Goal: Task Accomplishment & Management: Manage account settings

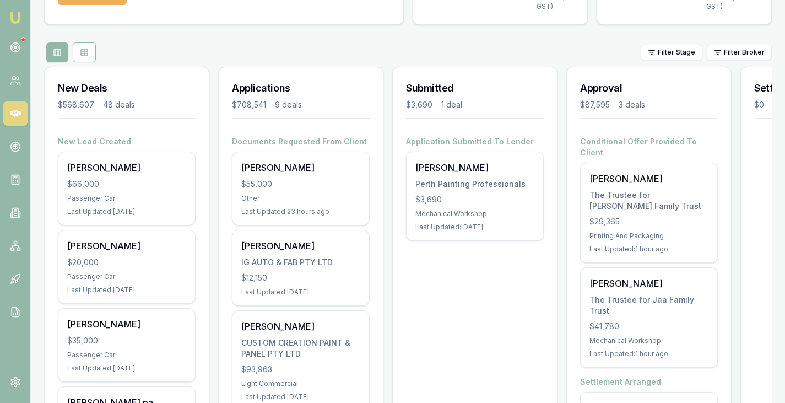
scroll to position [142, 0]
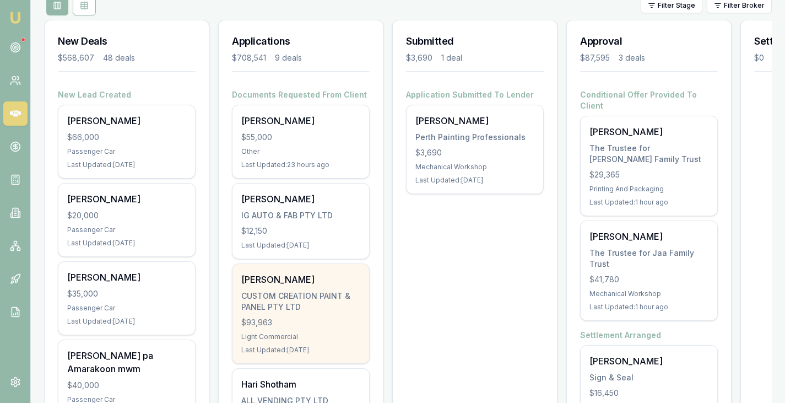
click at [328, 294] on div "CUSTOM CREATION PAINT & PANEL PTY LTD" at bounding box center [300, 301] width 119 height 22
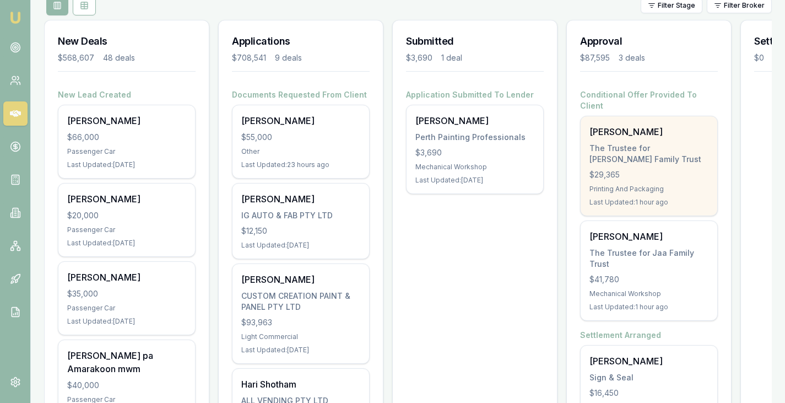
click at [624, 143] on div "The Trustee for [PERSON_NAME] Family Trust" at bounding box center [649, 154] width 119 height 22
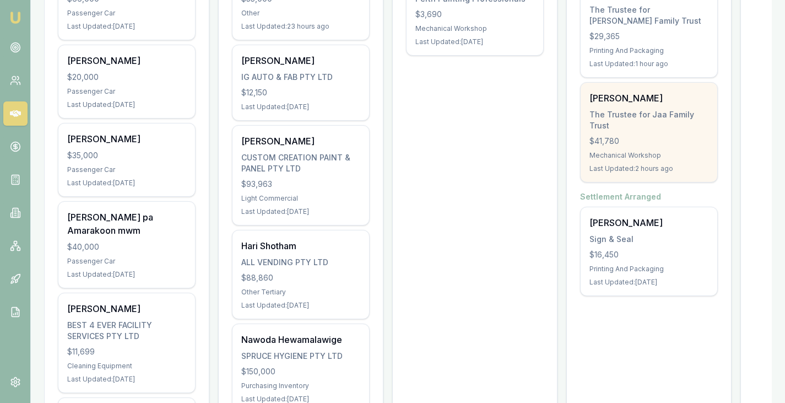
scroll to position [281, 0]
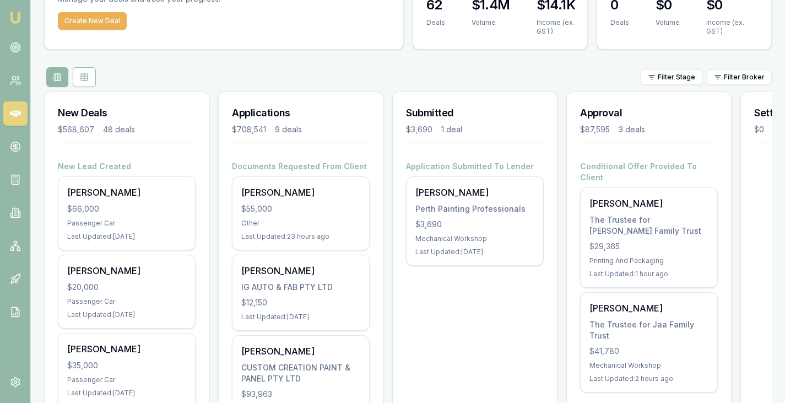
scroll to position [69, 0]
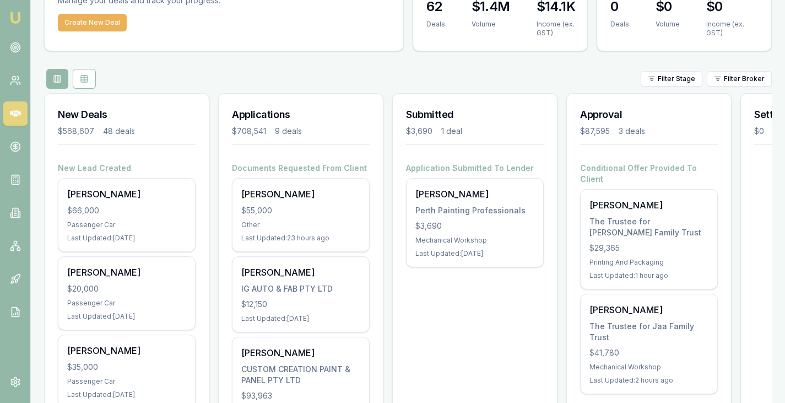
click at [529, 76] on div "Filter Stage Filter Broker" at bounding box center [408, 79] width 728 height 20
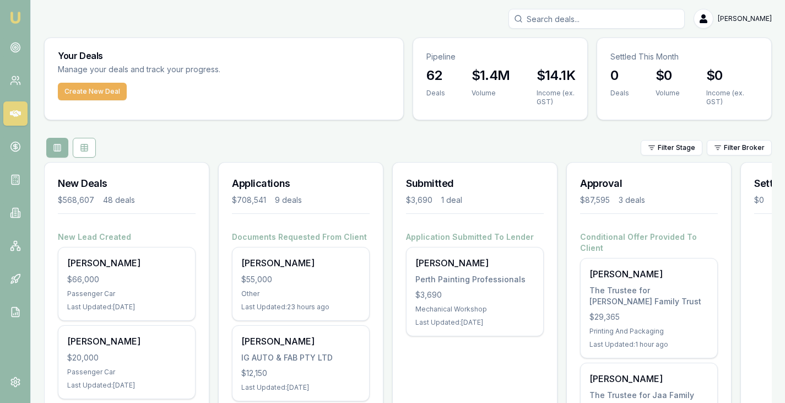
click at [450, 144] on div "Filter Stage Filter Broker" at bounding box center [408, 148] width 728 height 20
click at [446, 144] on div "Filter Stage Filter Broker" at bounding box center [408, 148] width 728 height 20
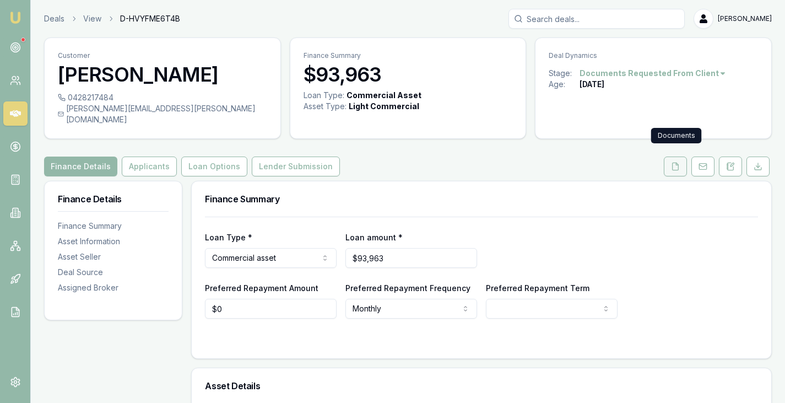
click at [680, 157] on button at bounding box center [675, 167] width 23 height 20
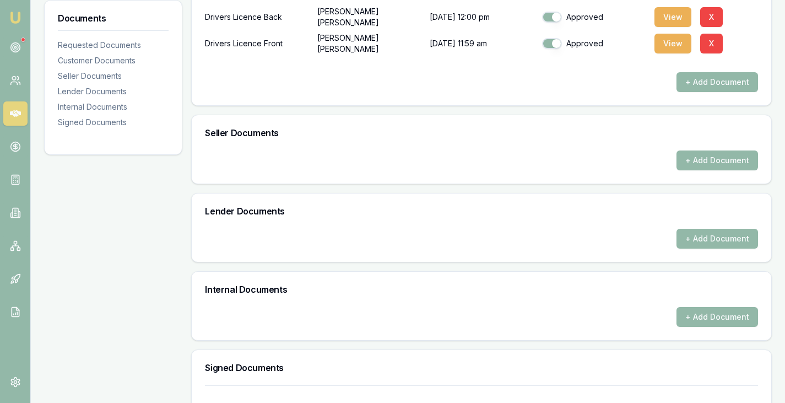
scroll to position [486, 0]
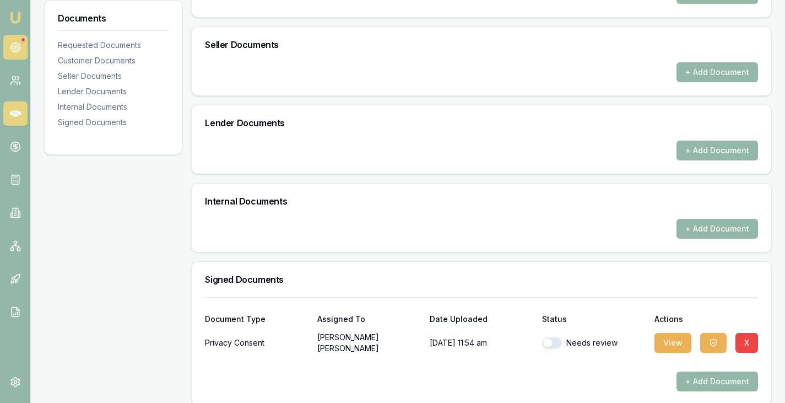
click at [7, 46] on link at bounding box center [15, 47] width 24 height 24
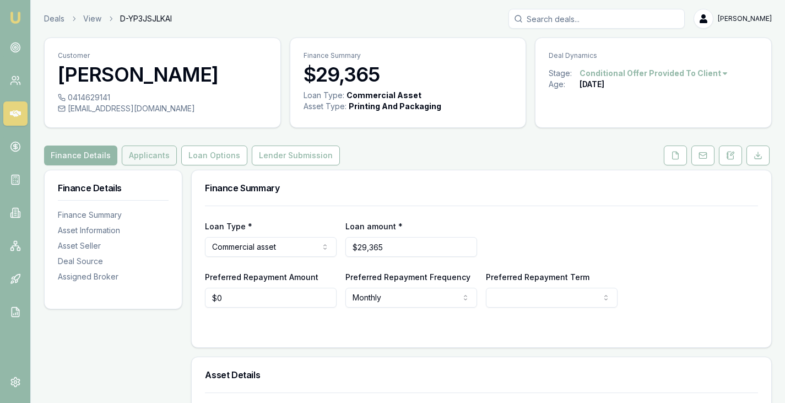
click at [152, 150] on button "Applicants" at bounding box center [149, 156] width 55 height 20
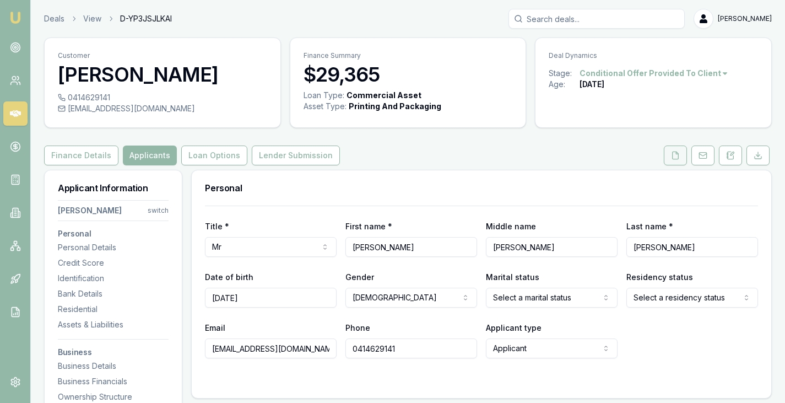
click at [671, 149] on button at bounding box center [675, 156] width 23 height 20
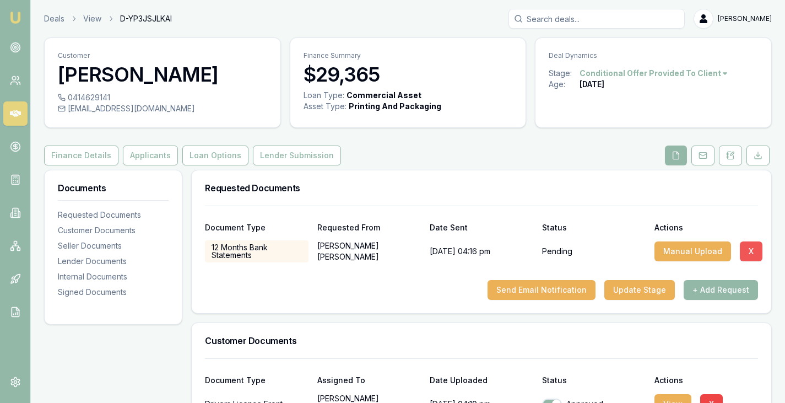
click at [755, 249] on button "X" at bounding box center [751, 251] width 23 height 20
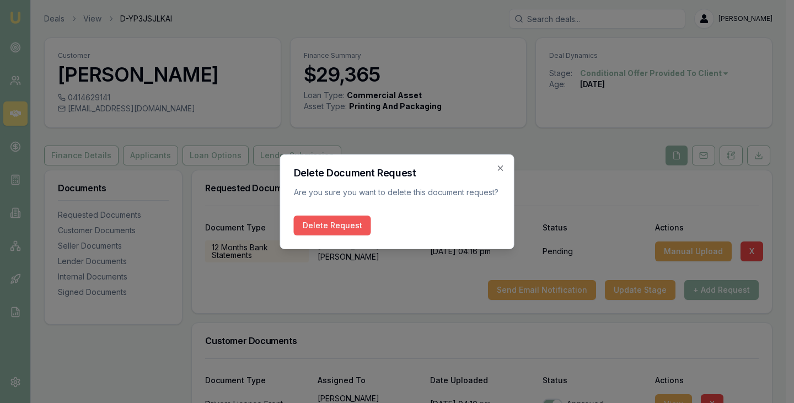
click at [322, 225] on button "Delete Request" at bounding box center [332, 226] width 77 height 20
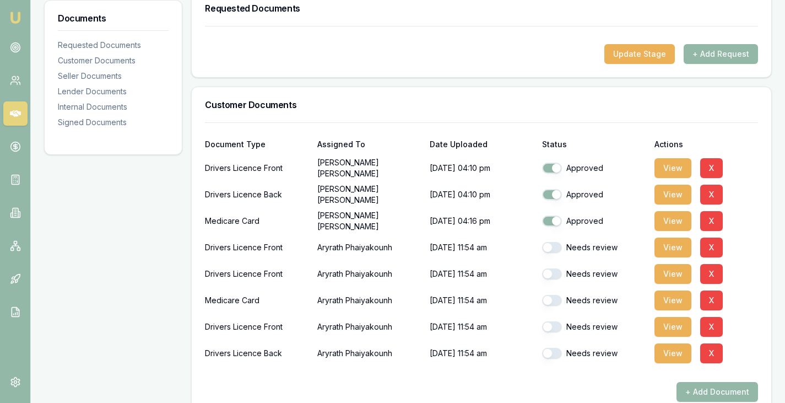
scroll to position [181, 0]
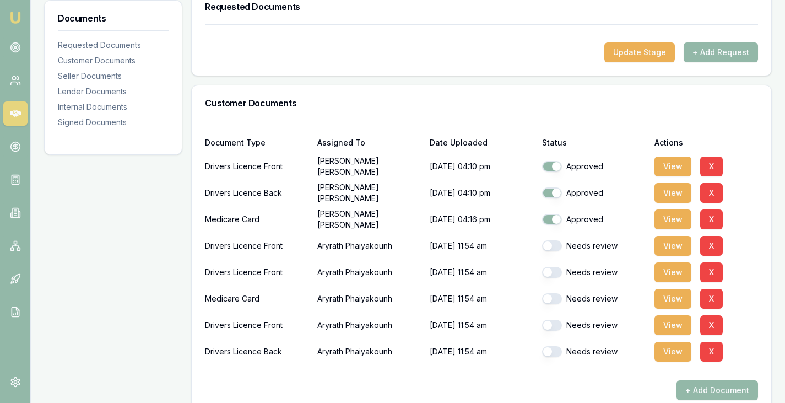
click at [556, 245] on button "button" at bounding box center [552, 245] width 20 height 11
checkbox input "true"
click at [557, 272] on button "button" at bounding box center [552, 272] width 20 height 11
checkbox input "true"
click at [557, 294] on button "button" at bounding box center [552, 298] width 20 height 11
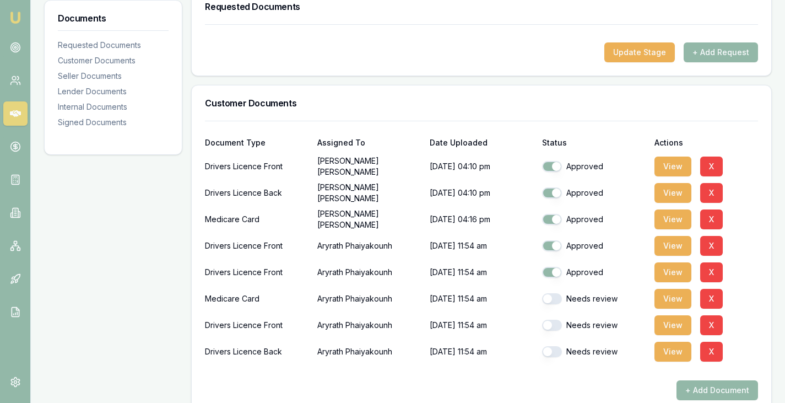
checkbox input "true"
click at [553, 324] on button "button" at bounding box center [552, 325] width 20 height 11
checkbox input "true"
checkbox input "false"
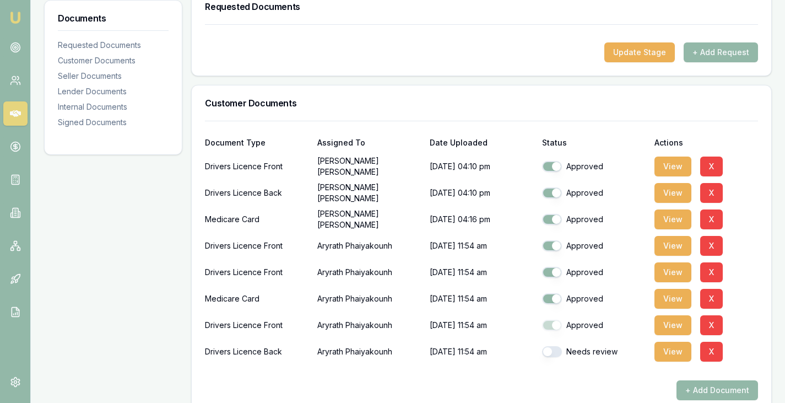
checkbox input "true"
click at [555, 350] on button "button" at bounding box center [552, 351] width 20 height 11
checkbox input "true"
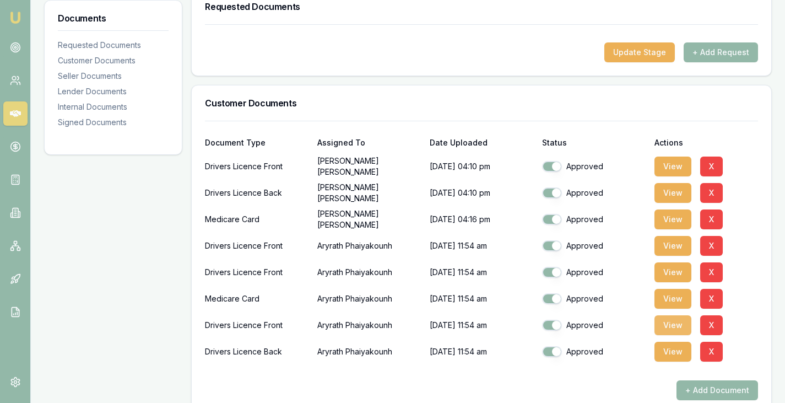
click at [659, 322] on button "View" at bounding box center [673, 325] width 37 height 20
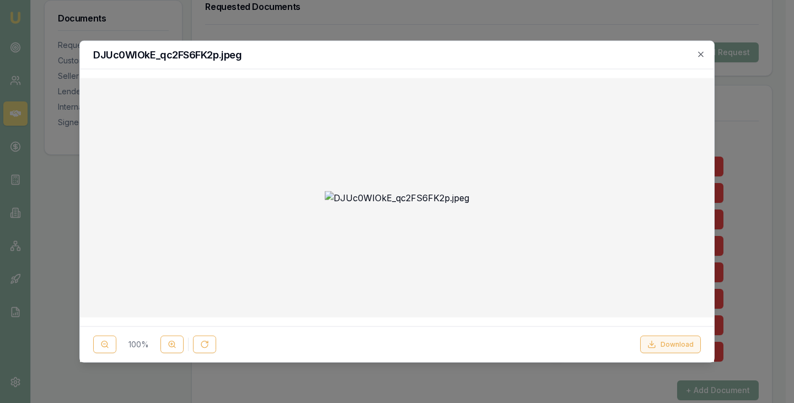
click at [676, 343] on button "Download" at bounding box center [670, 345] width 61 height 18
click at [704, 53] on icon "button" at bounding box center [700, 54] width 9 height 9
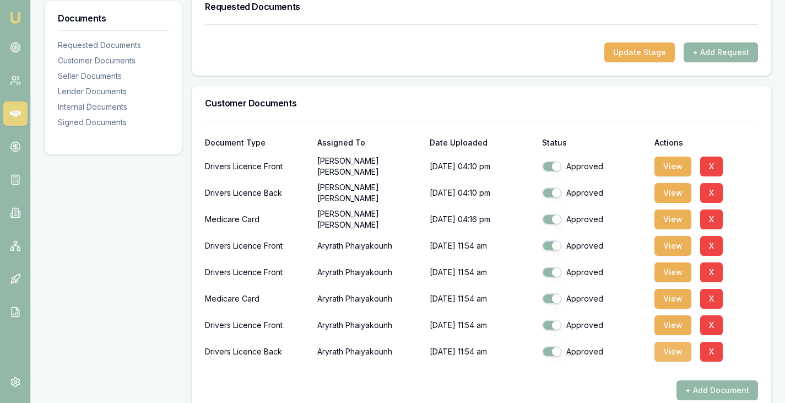
click at [664, 351] on button "View" at bounding box center [673, 352] width 37 height 20
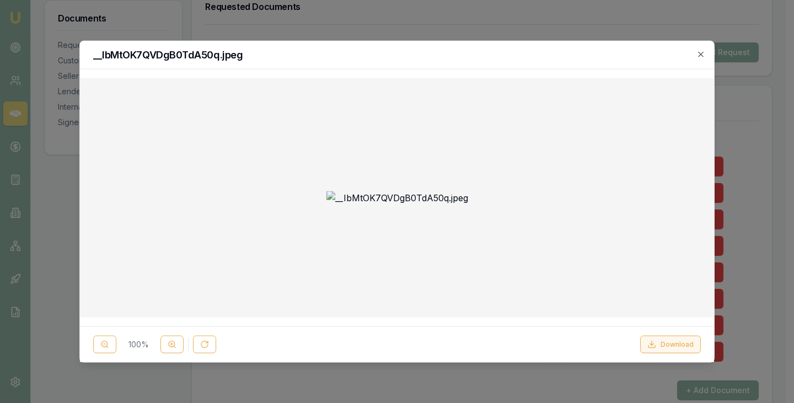
click at [674, 342] on button "Download" at bounding box center [670, 345] width 61 height 18
click at [699, 56] on icon "button" at bounding box center [700, 54] width 9 height 9
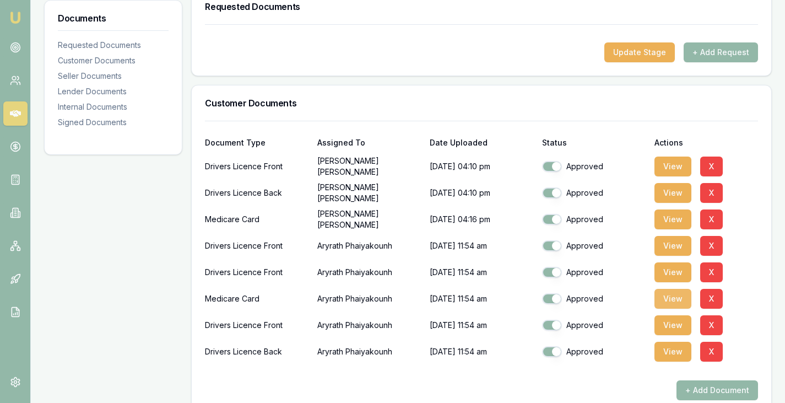
click at [674, 303] on button "View" at bounding box center [673, 299] width 37 height 20
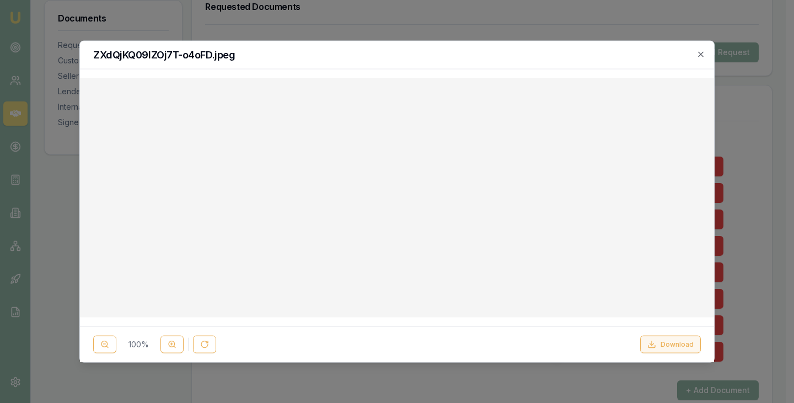
click at [682, 341] on button "Download" at bounding box center [670, 345] width 61 height 18
click at [471, 47] on div "ZXdQjKQ09lZOj7T-o4oFD.jpeg" at bounding box center [397, 55] width 634 height 28
click at [698, 54] on icon "button" at bounding box center [700, 54] width 9 height 9
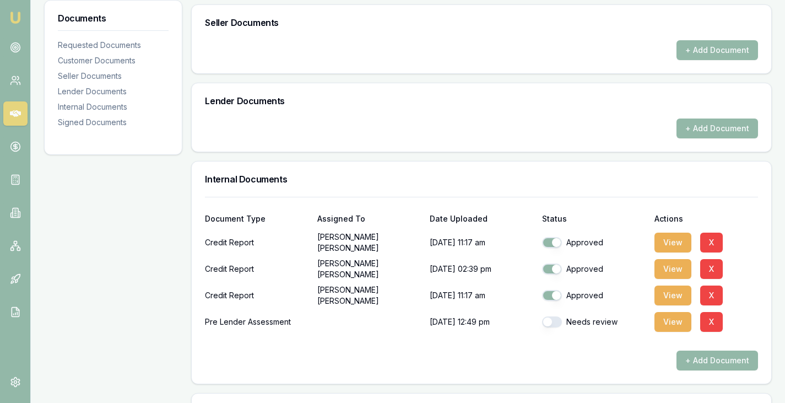
scroll to position [769, 0]
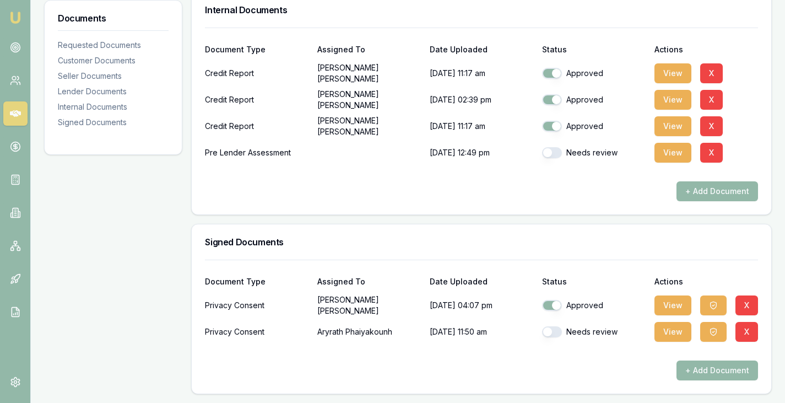
click at [555, 335] on button "button" at bounding box center [552, 331] width 20 height 11
checkbox input "true"
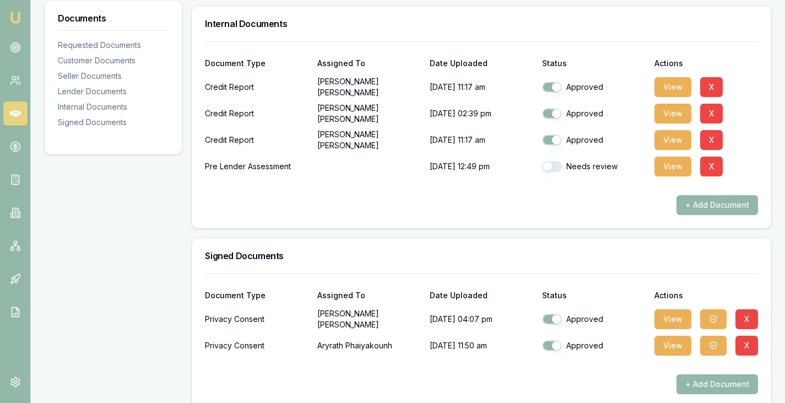
scroll to position [762, 0]
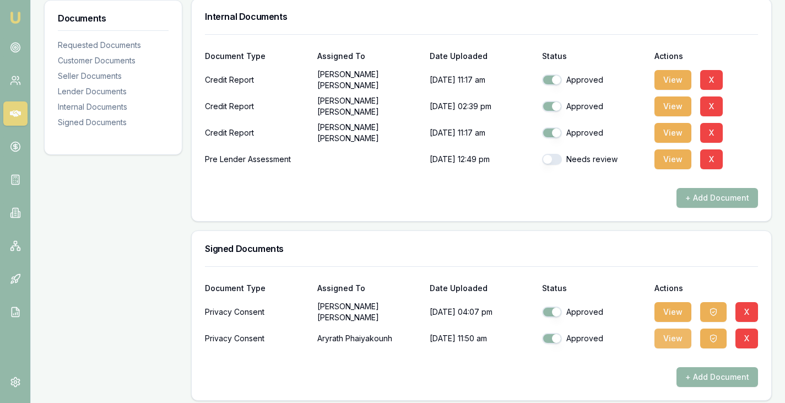
click at [671, 337] on button "View" at bounding box center [673, 338] width 37 height 20
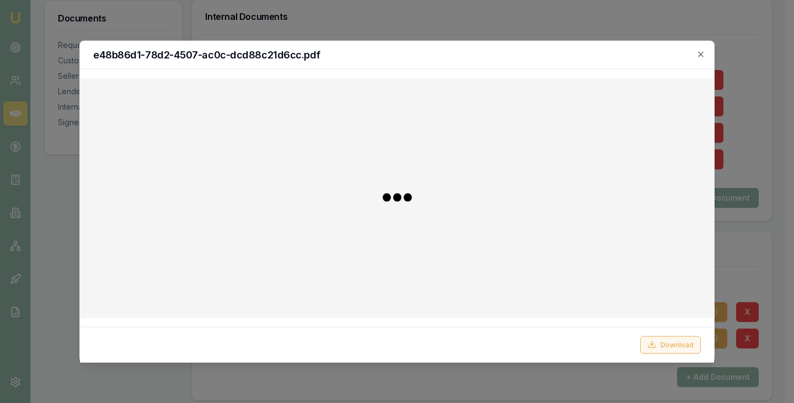
click at [666, 344] on button "Download" at bounding box center [670, 345] width 61 height 18
click at [749, 46] on div at bounding box center [397, 201] width 794 height 403
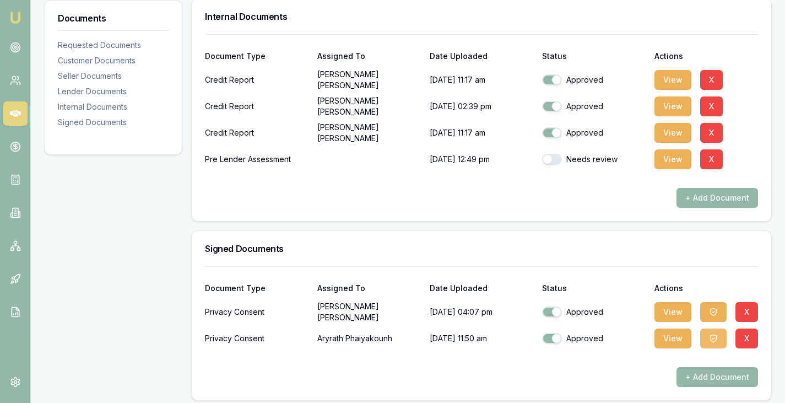
click at [715, 334] on icon "button" at bounding box center [713, 338] width 9 height 9
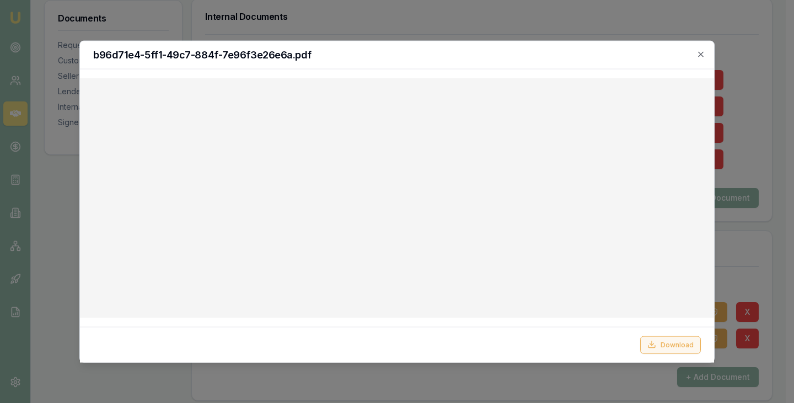
click at [670, 343] on button "Download" at bounding box center [670, 345] width 61 height 18
click at [700, 58] on icon "button" at bounding box center [700, 54] width 9 height 9
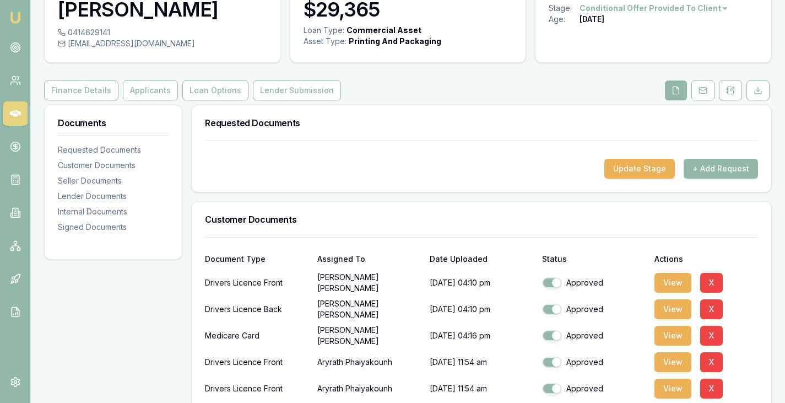
scroll to position [0, 0]
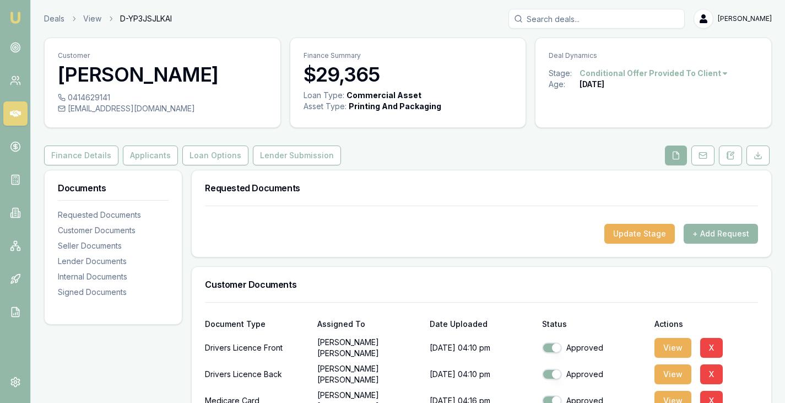
click at [10, 111] on icon at bounding box center [15, 113] width 11 height 11
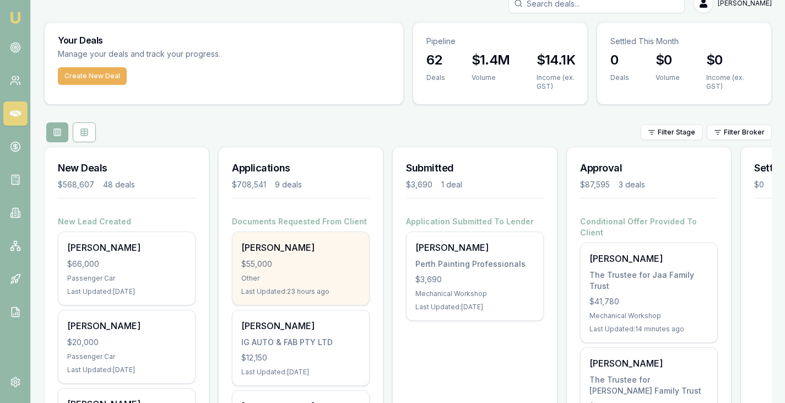
scroll to position [17, 0]
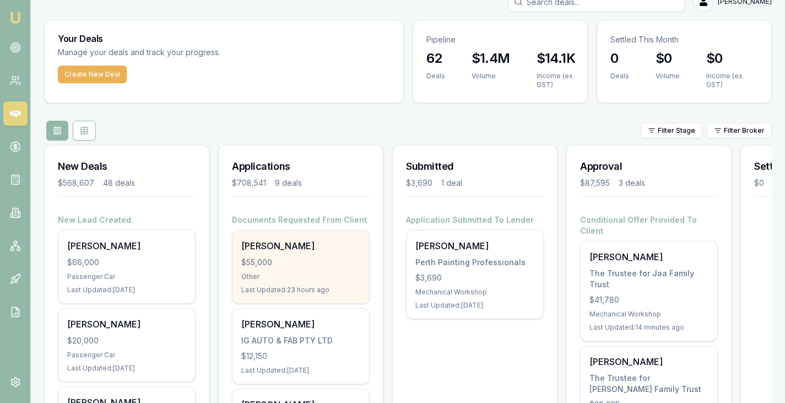
click at [276, 263] on div "$55,000" at bounding box center [300, 262] width 119 height 11
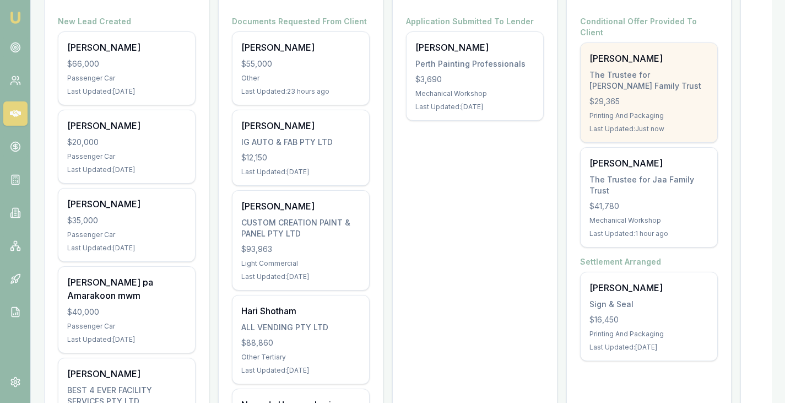
scroll to position [217, 0]
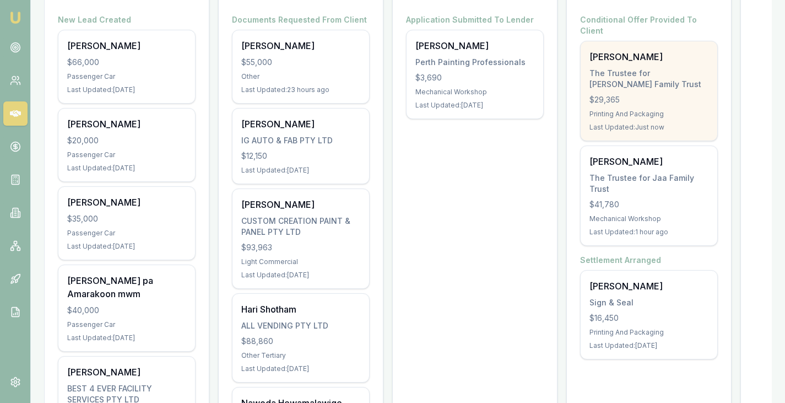
click at [671, 297] on div "Sign & Seal" at bounding box center [649, 302] width 119 height 11
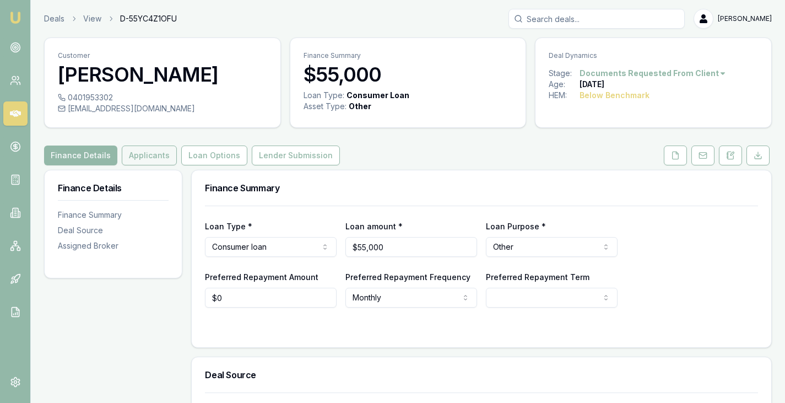
click at [149, 161] on button "Applicants" at bounding box center [149, 156] width 55 height 20
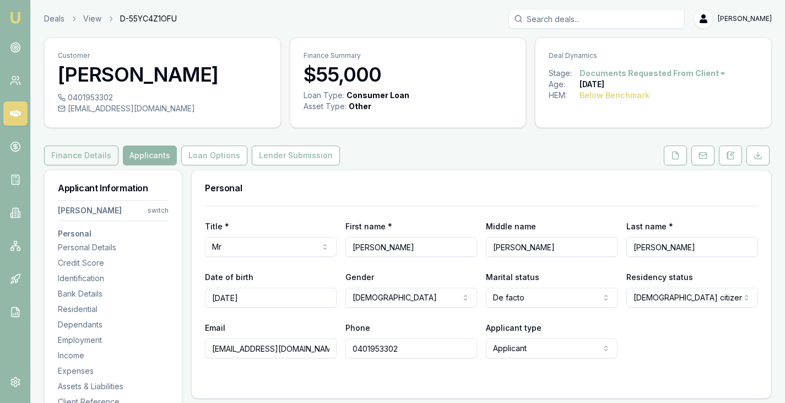
click at [83, 147] on button "Finance Details" at bounding box center [81, 156] width 74 height 20
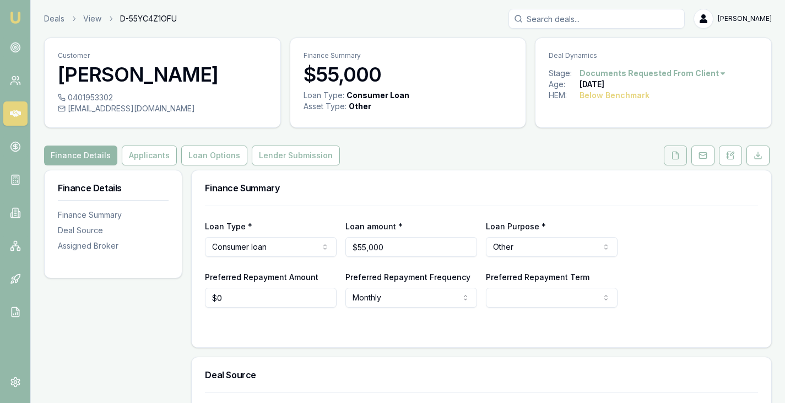
click at [677, 151] on icon at bounding box center [675, 155] width 9 height 9
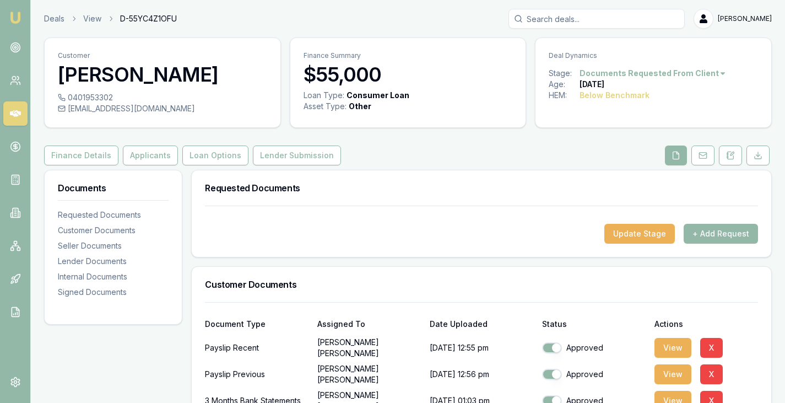
drag, startPoint x: 437, startPoint y: 187, endPoint x: 548, endPoint y: 169, distance: 112.8
click at [703, 152] on icon at bounding box center [703, 155] width 9 height 9
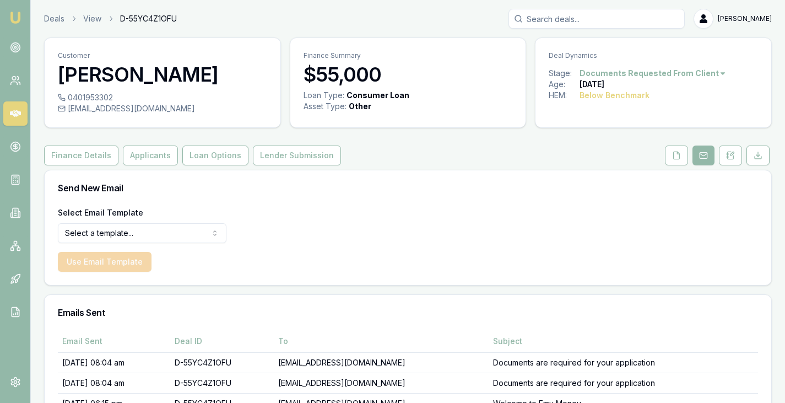
drag, startPoint x: 266, startPoint y: 252, endPoint x: 246, endPoint y: 250, distance: 20.0
click at [246, 250] on div "Select Email Template Select a template... Dealer Tax Invoice Document Request …" at bounding box center [408, 245] width 727 height 79
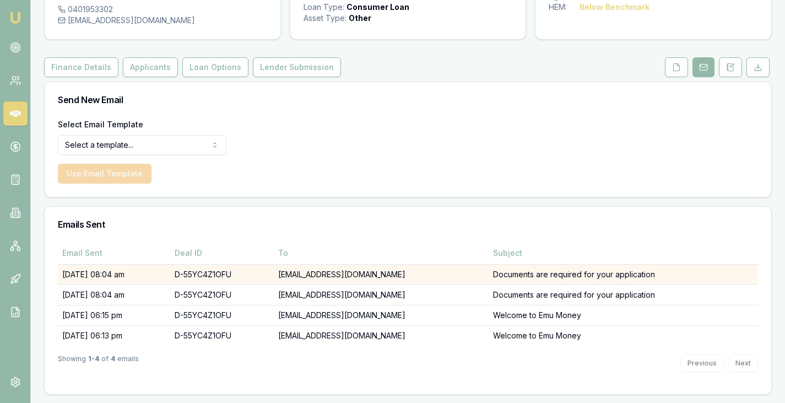
click at [96, 269] on td "01/10/25, 08:04 am" at bounding box center [114, 274] width 112 height 20
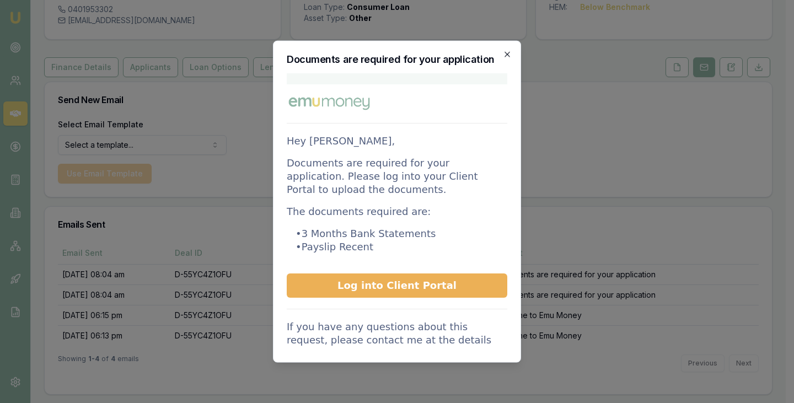
click at [507, 53] on icon "button" at bounding box center [506, 53] width 5 height 5
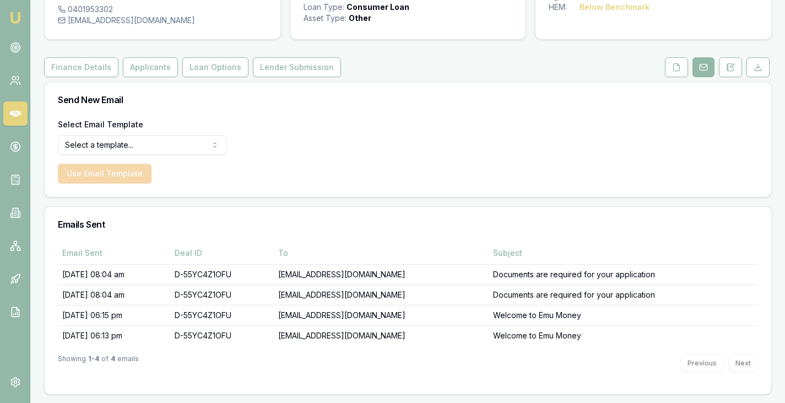
click at [386, 148] on div "Select Email Template Select a template... Dealer Tax Invoice Document Request …" at bounding box center [408, 156] width 727 height 79
click at [367, 153] on div "Select Email Template Select a template... Dealer Tax Invoice Document Request …" at bounding box center [408, 156] width 727 height 79
click at [20, 120] on link at bounding box center [15, 113] width 24 height 24
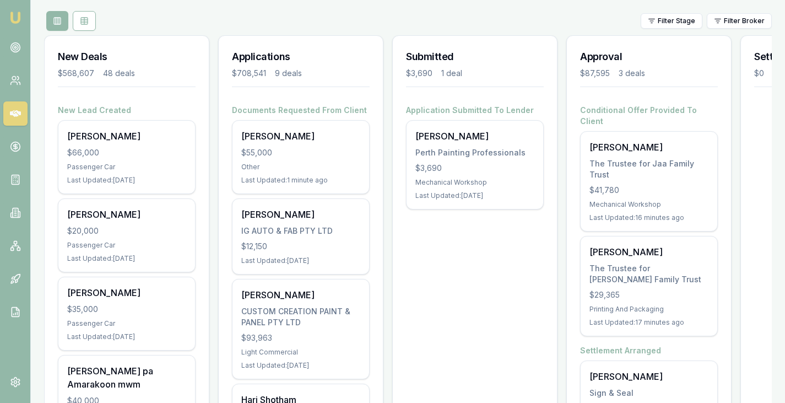
scroll to position [126, 0]
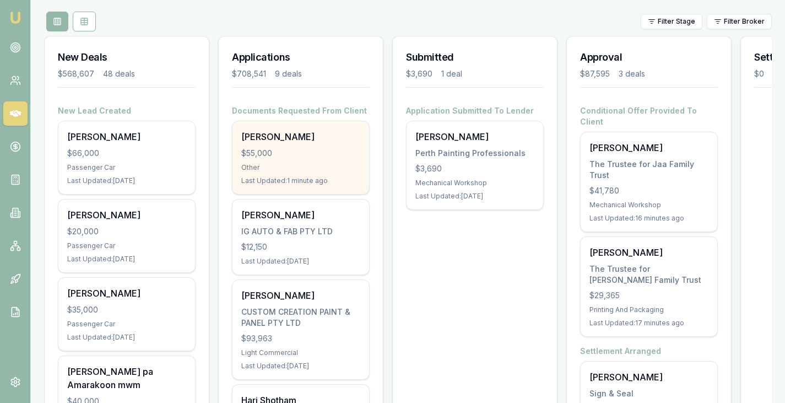
click at [262, 162] on div "Shaun Ellis $55,000 Other Last Updated: 1 minute ago" at bounding box center [301, 157] width 137 height 73
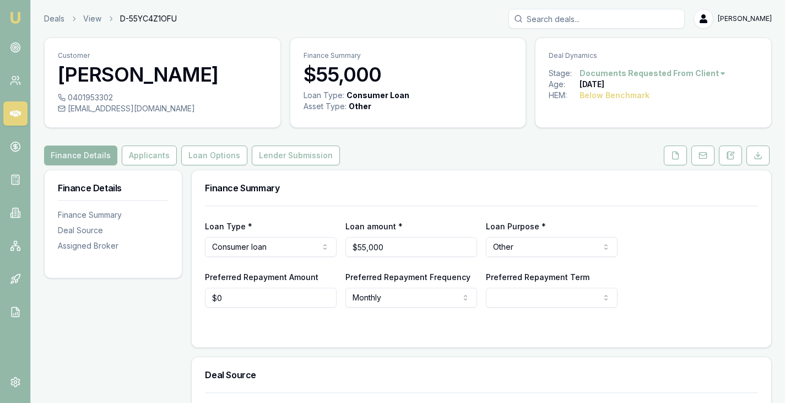
click at [680, 166] on div "Customer [PERSON_NAME] 0401953302 [EMAIL_ADDRESS][DOMAIN_NAME] Finance Summary …" at bounding box center [408, 334] width 728 height 594
click at [677, 161] on button at bounding box center [675, 156] width 23 height 20
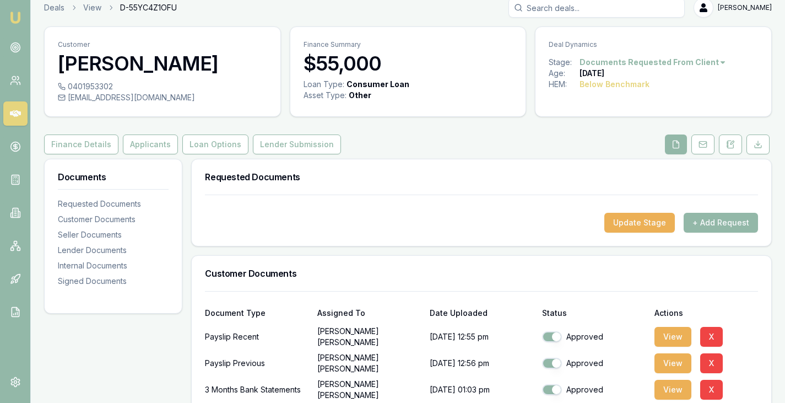
scroll to position [8, 0]
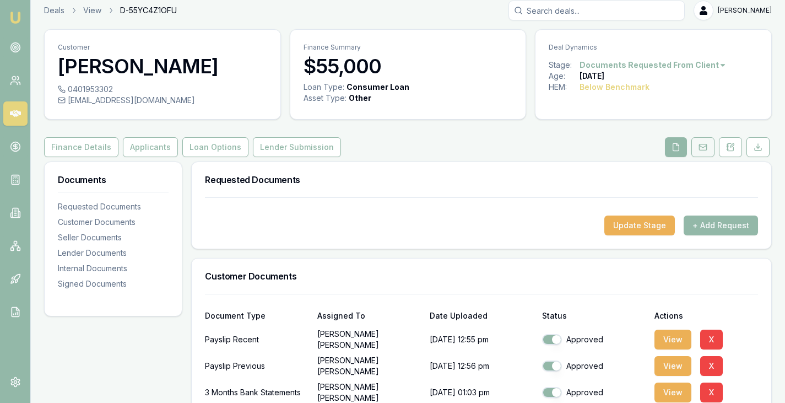
click at [703, 152] on button at bounding box center [703, 147] width 23 height 20
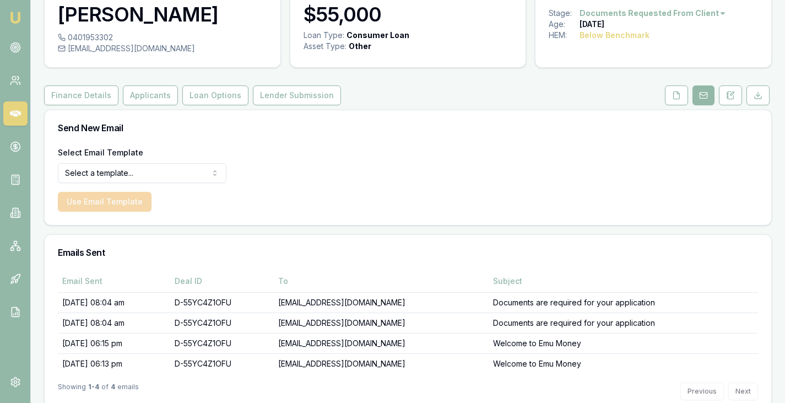
scroll to position [88, 0]
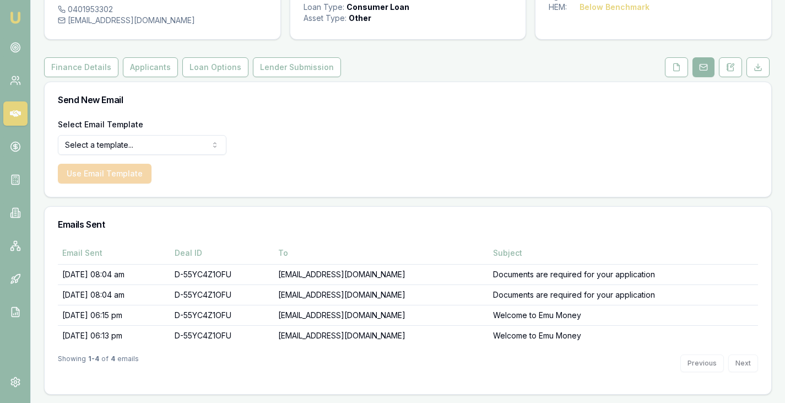
drag, startPoint x: 237, startPoint y: 296, endPoint x: 154, endPoint y: 238, distance: 101.7
click at [154, 238] on div "Emails Sent" at bounding box center [408, 224] width 727 height 35
click at [301, 229] on div "Emails Sent" at bounding box center [408, 224] width 727 height 35
click at [349, 132] on div "Select Email Template Select a template... Dealer Tax Invoice Document Request …" at bounding box center [408, 156] width 727 height 79
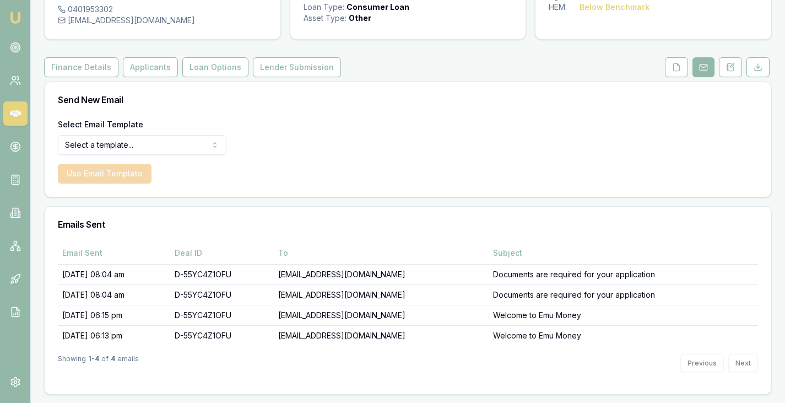
click at [349, 132] on div "Select Email Template Select a template... Dealer Tax Invoice Document Request …" at bounding box center [408, 156] width 727 height 79
click at [278, 133] on div "Select Email Template Select a template... Dealer Tax Invoice Document Request …" at bounding box center [408, 156] width 727 height 79
click at [175, 106] on div "Send New Email" at bounding box center [408, 99] width 727 height 35
click at [362, 107] on div "Send New Email" at bounding box center [408, 99] width 727 height 35
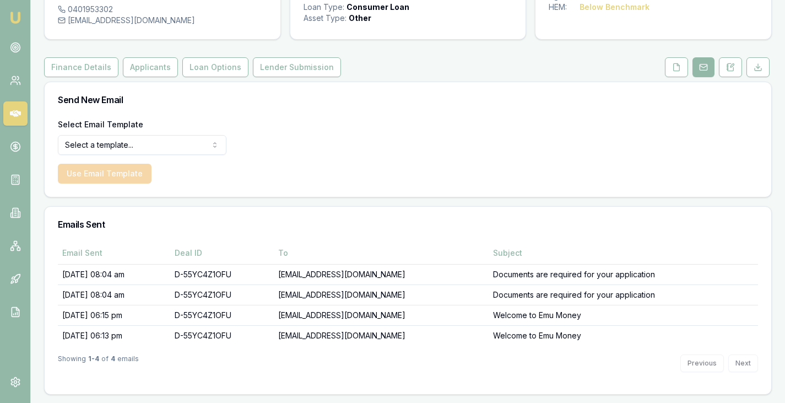
click at [362, 107] on div "Send New Email" at bounding box center [408, 99] width 727 height 35
click at [90, 63] on button "Finance Details" at bounding box center [81, 67] width 74 height 20
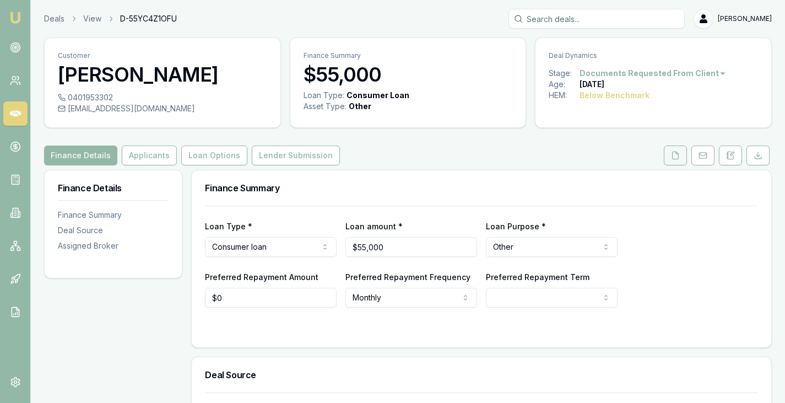
click at [671, 158] on icon at bounding box center [675, 155] width 9 height 9
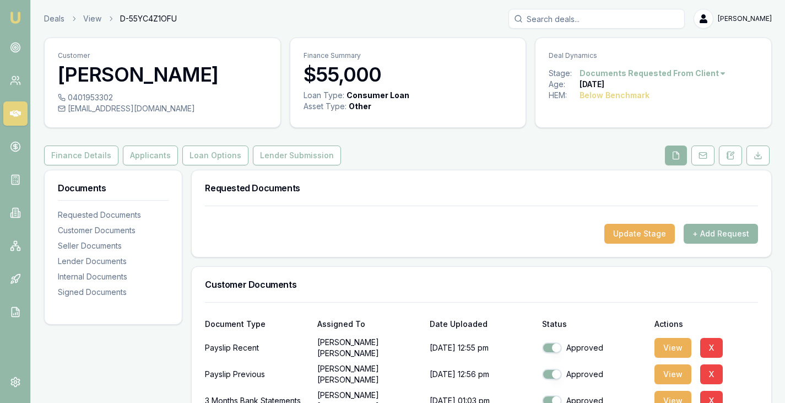
click at [389, 217] on div at bounding box center [481, 215] width 553 height 18
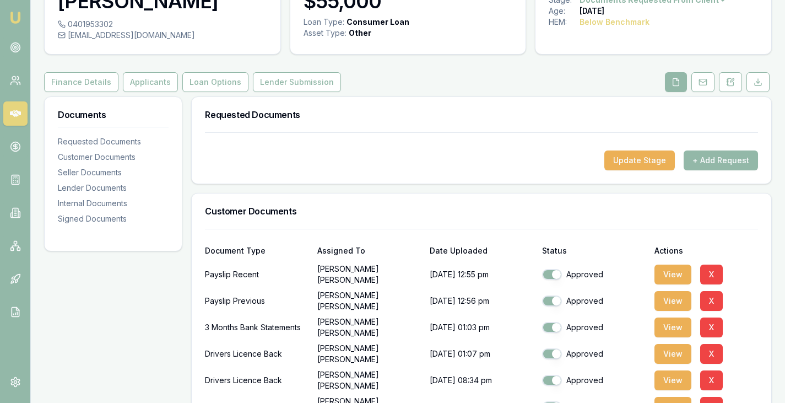
scroll to position [74, 0]
click at [728, 164] on button "+ Add Request" at bounding box center [721, 160] width 74 height 20
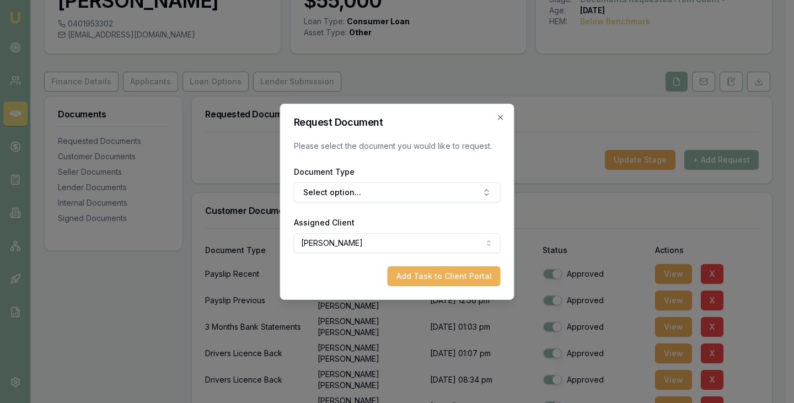
click at [376, 175] on div "Document Type Select option..." at bounding box center [397, 183] width 207 height 37
click at [364, 186] on button "Select option..." at bounding box center [397, 192] width 207 height 20
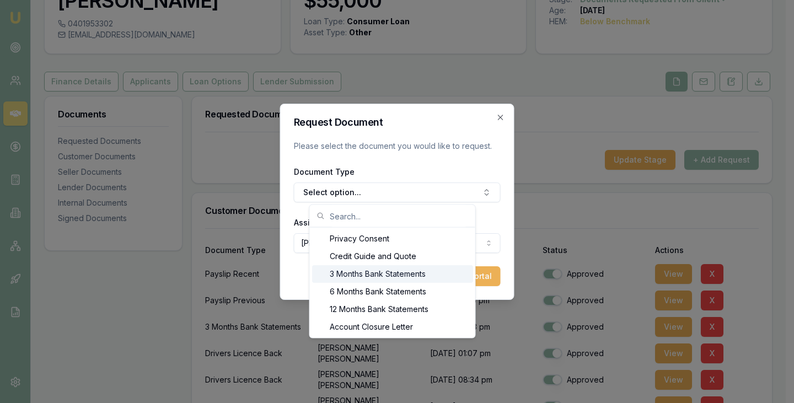
click at [344, 280] on div "3 Months Bank Statements" at bounding box center [392, 274] width 161 height 18
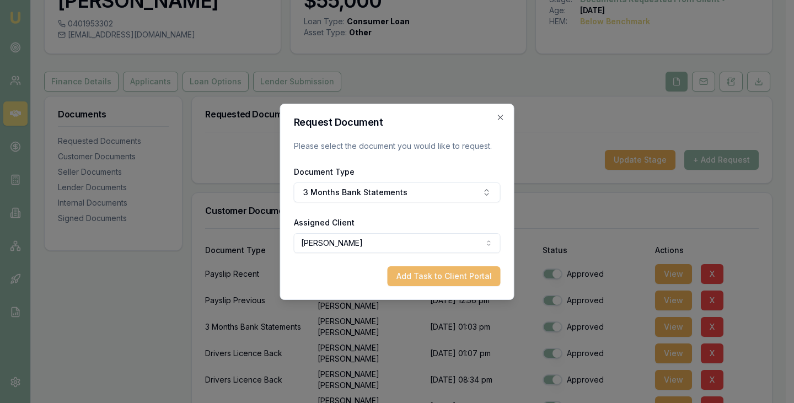
click at [424, 279] on button "Add Task to Client Portal" at bounding box center [443, 276] width 113 height 20
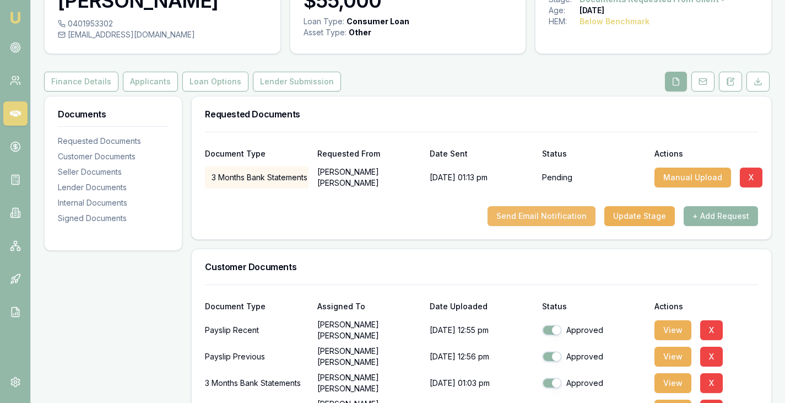
click at [532, 217] on button "Send Email Notification" at bounding box center [542, 216] width 108 height 20
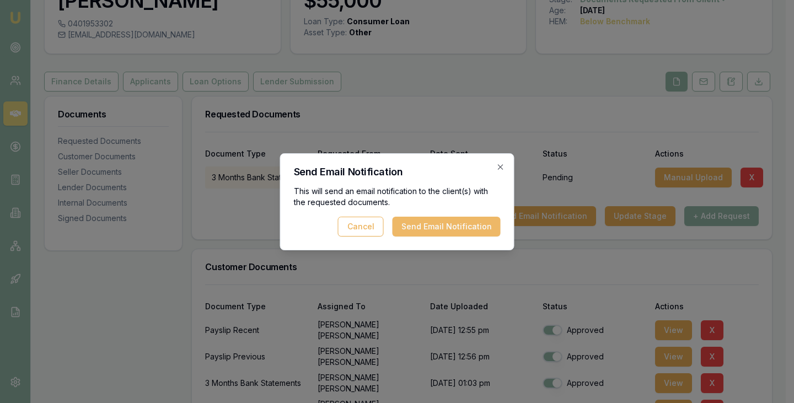
click at [452, 220] on button "Send Email Notification" at bounding box center [446, 227] width 108 height 20
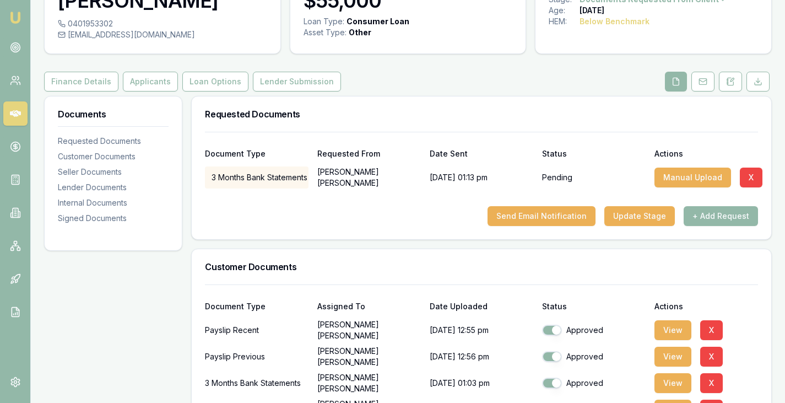
click at [407, 73] on div "Finance Details Applicants Loan Options Lender Submission" at bounding box center [408, 82] width 728 height 20
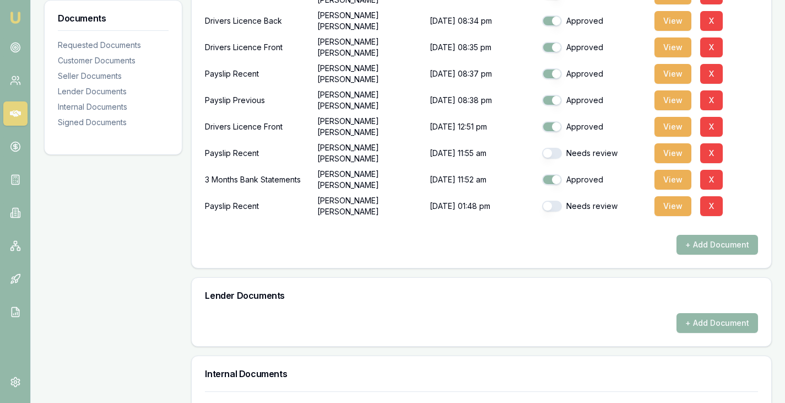
scroll to position [490, 0]
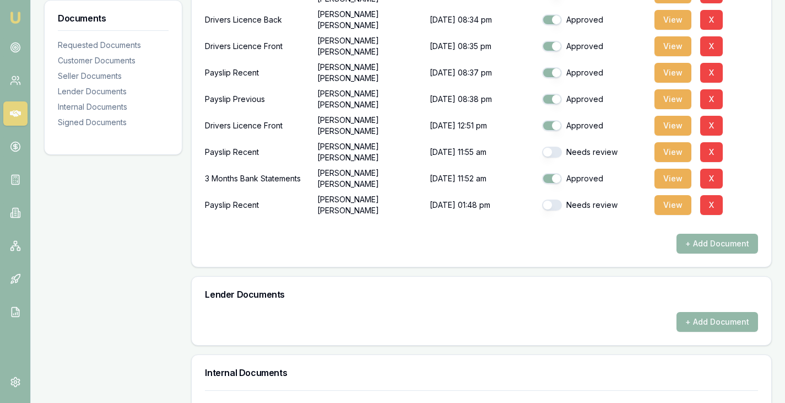
click at [292, 238] on div "+ Add Document" at bounding box center [481, 244] width 553 height 20
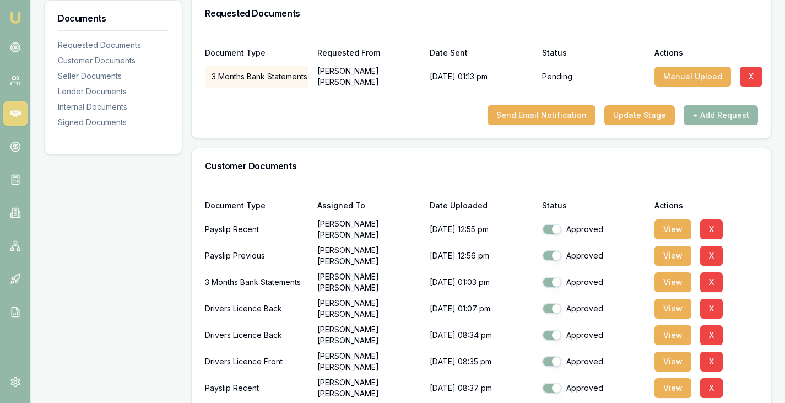
scroll to position [151, 0]
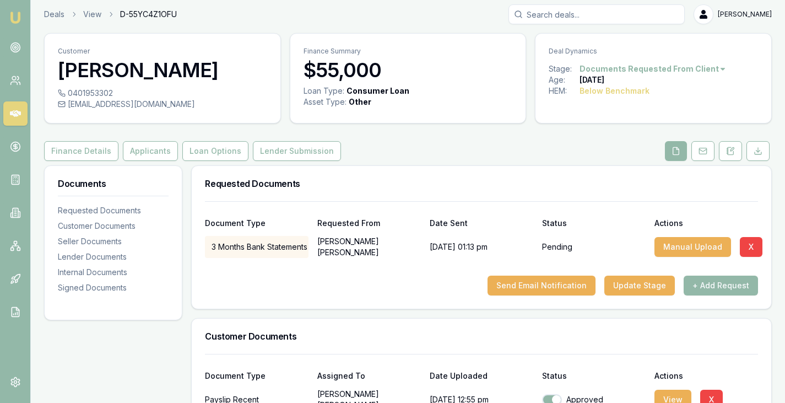
scroll to position [0, 0]
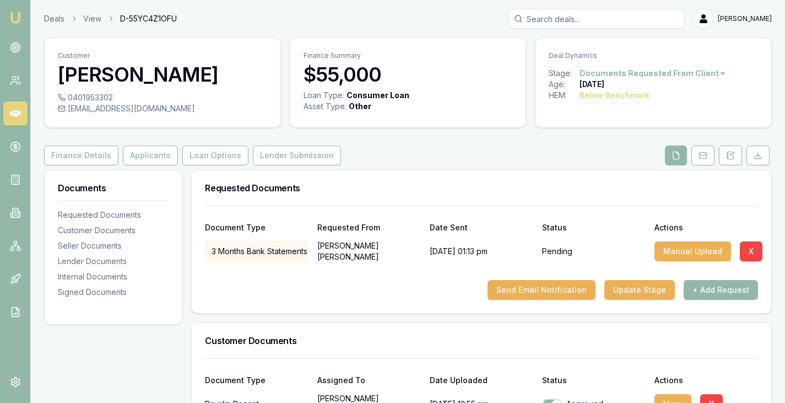
click at [18, 117] on icon at bounding box center [15, 113] width 11 height 11
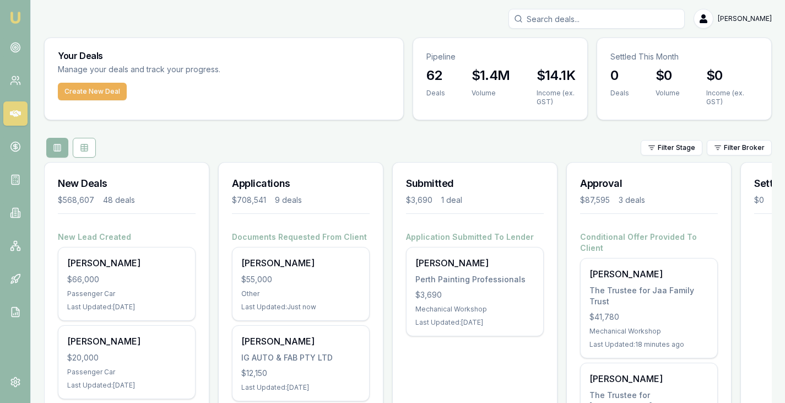
click at [387, 152] on div "Filter Stage Filter Broker" at bounding box center [408, 148] width 728 height 20
click at [395, 143] on div "Filter Stage Filter Broker" at bounding box center [408, 148] width 728 height 20
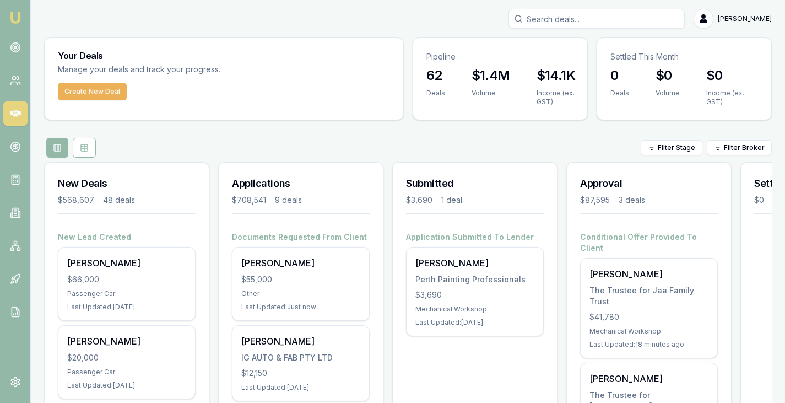
click at [325, 147] on div "Filter Stage Filter Broker" at bounding box center [408, 148] width 728 height 20
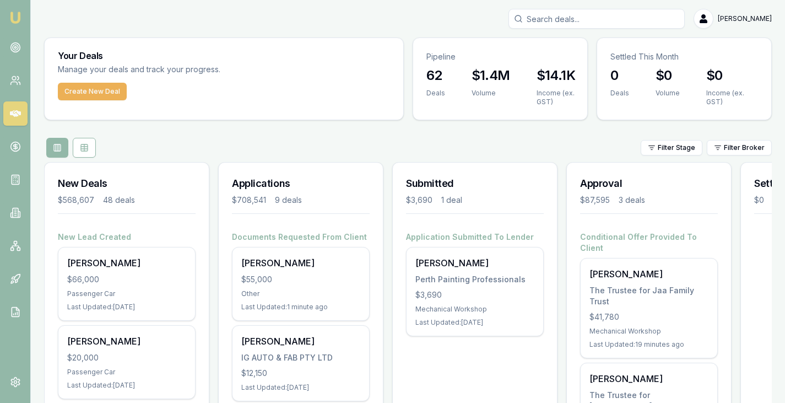
drag, startPoint x: 218, startPoint y: 150, endPoint x: 52, endPoint y: 114, distance: 169.3
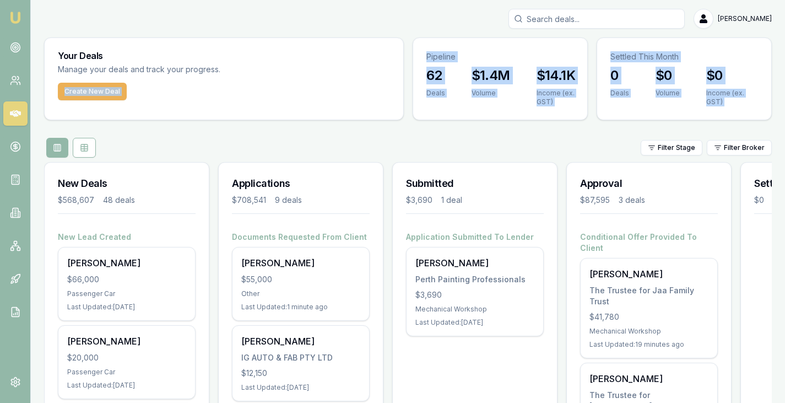
click at [13, 116] on icon at bounding box center [15, 113] width 11 height 11
click at [349, 139] on div "Filter Stage Filter Broker" at bounding box center [408, 148] width 728 height 20
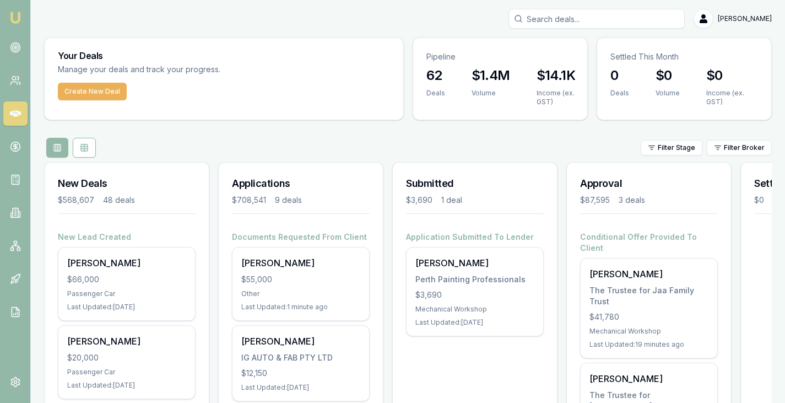
click at [349, 139] on div "Filter Stage Filter Broker" at bounding box center [408, 148] width 728 height 20
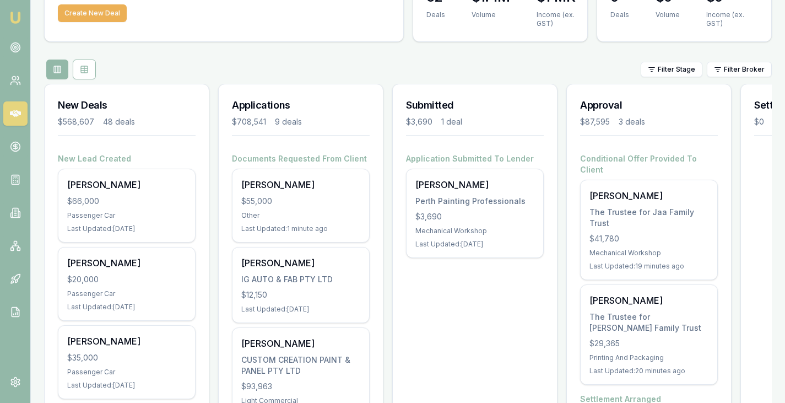
scroll to position [83, 0]
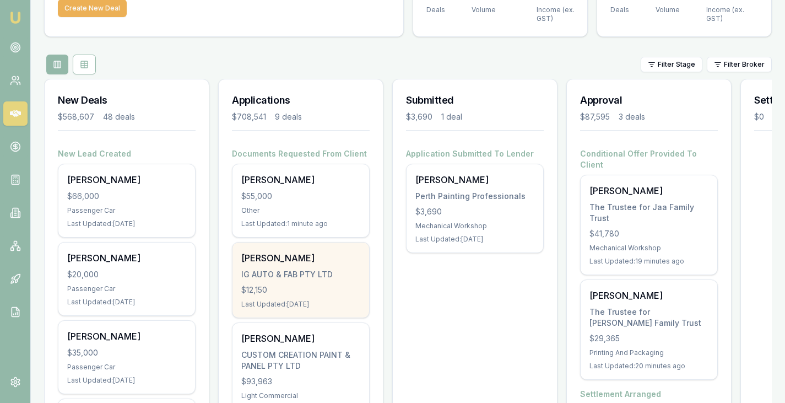
click at [312, 278] on div "IG AUTO & FAB PTY LTD" at bounding box center [300, 274] width 119 height 11
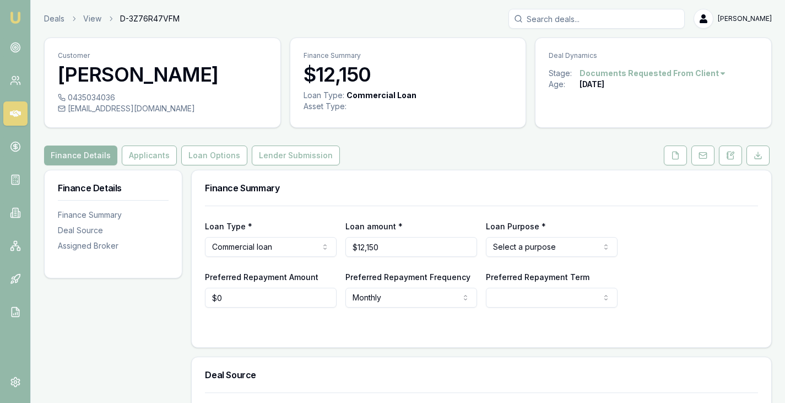
click at [518, 159] on div "Finance Details Applicants Loan Options Lender Submission" at bounding box center [408, 156] width 728 height 20
click at [477, 175] on div "Finance Summary" at bounding box center [482, 187] width 580 height 35
click at [5, 123] on link at bounding box center [15, 113] width 24 height 24
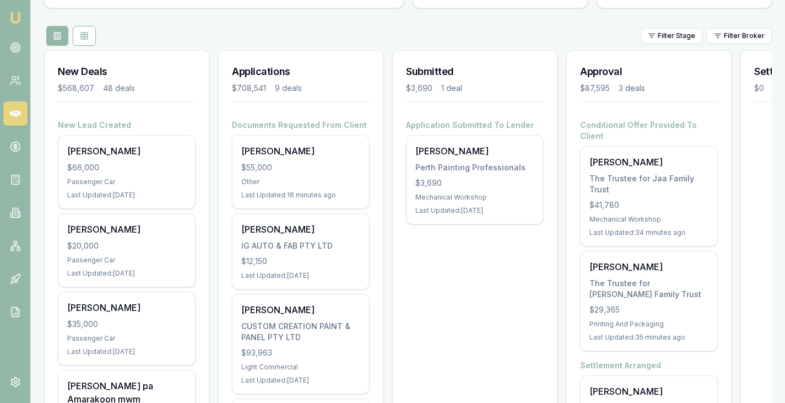
scroll to position [112, 0]
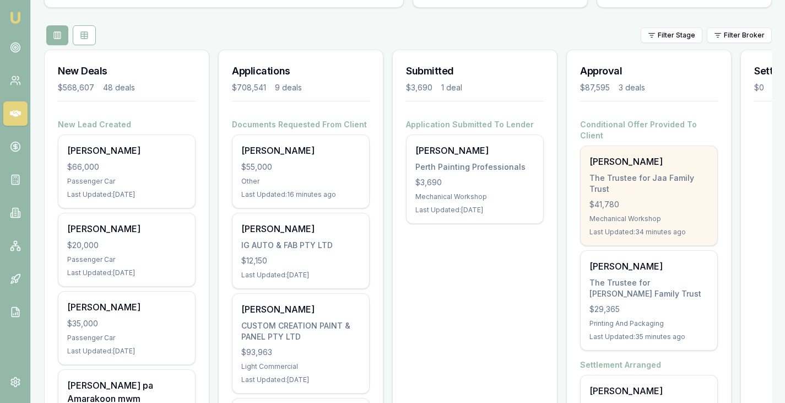
click at [600, 184] on div "[PERSON_NAME] The Trustee for Jaa Family Trust $41,780 Mechanical Workshop Last…" at bounding box center [649, 195] width 137 height 99
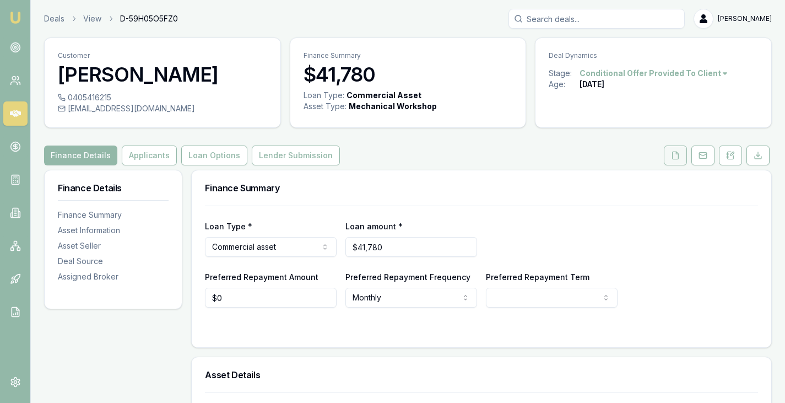
click at [671, 154] on icon at bounding box center [675, 155] width 9 height 9
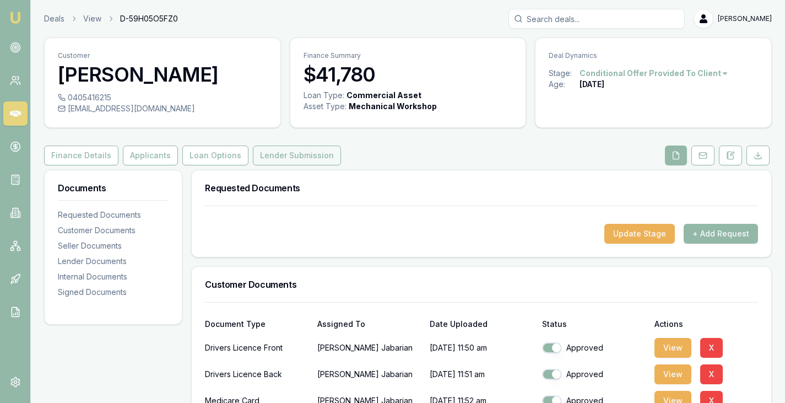
click at [278, 149] on button "Lender Submission" at bounding box center [297, 156] width 88 height 20
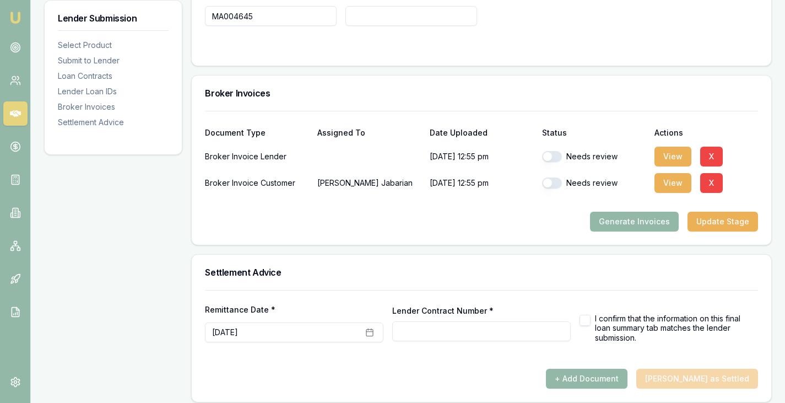
scroll to position [882, 0]
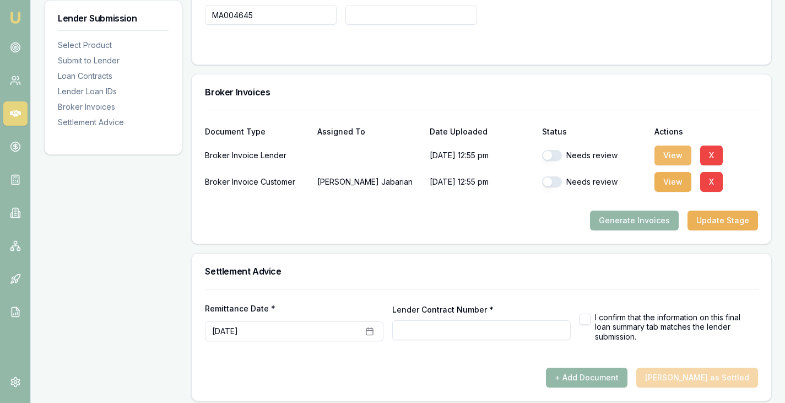
click at [680, 157] on button "View" at bounding box center [673, 156] width 37 height 20
click at [661, 176] on button "View" at bounding box center [673, 182] width 37 height 20
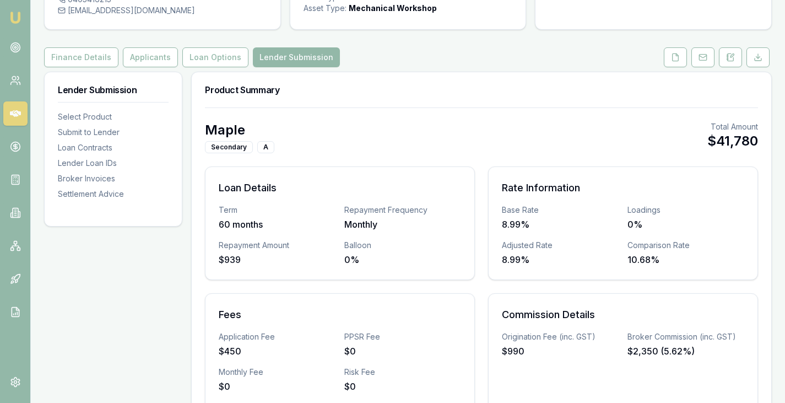
scroll to position [0, 0]
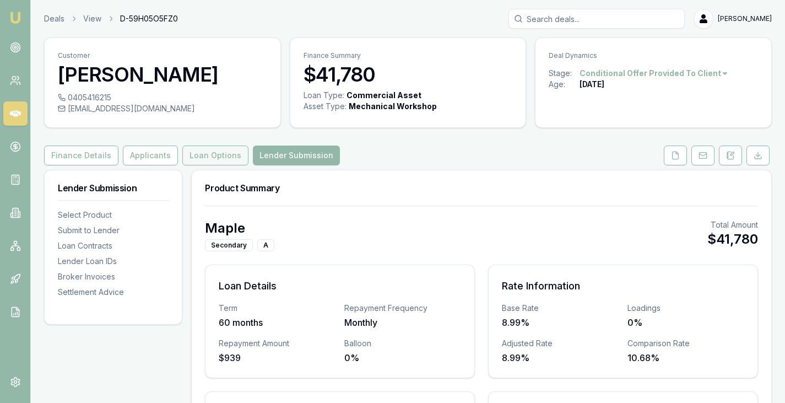
click at [218, 153] on button "Loan Options" at bounding box center [215, 156] width 66 height 20
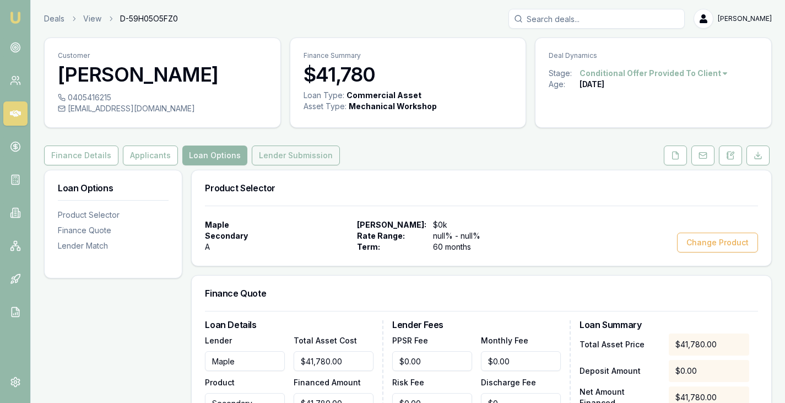
click at [261, 149] on button "Lender Submission" at bounding box center [296, 156] width 88 height 20
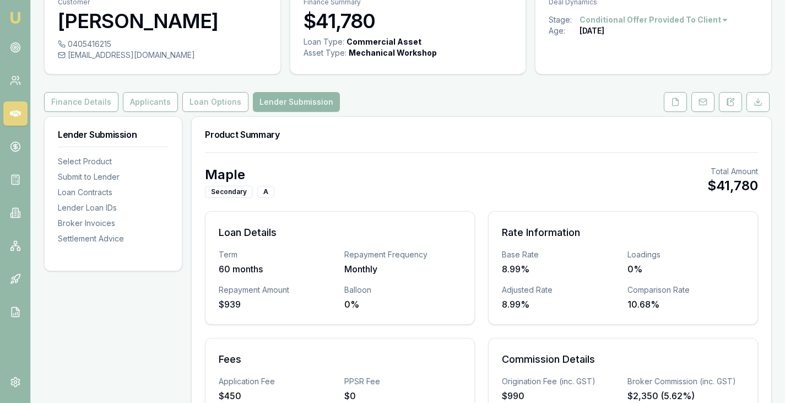
scroll to position [55, 0]
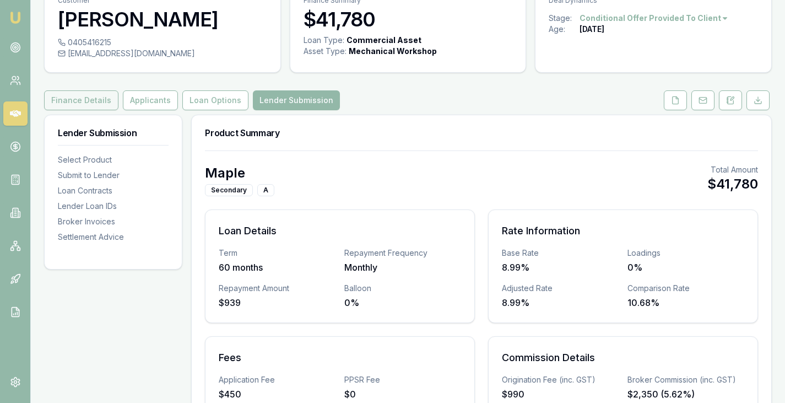
click at [93, 102] on button "Finance Details" at bounding box center [81, 100] width 74 height 20
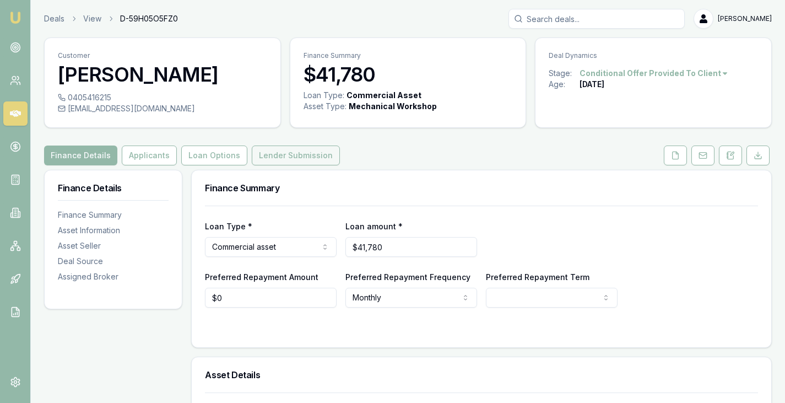
click at [264, 152] on button "Lender Submission" at bounding box center [296, 156] width 88 height 20
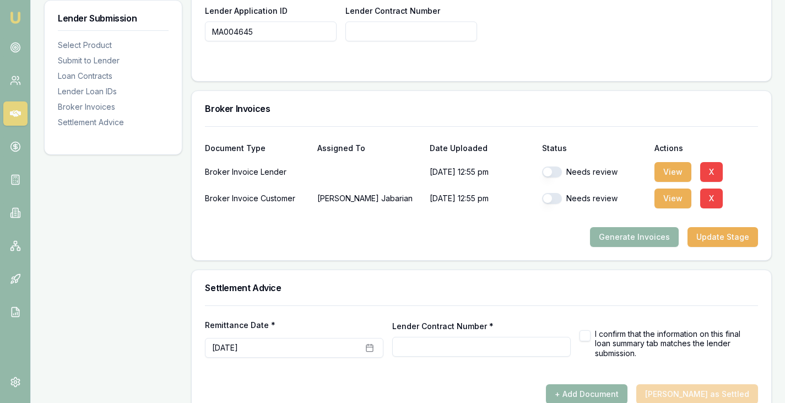
scroll to position [866, 0]
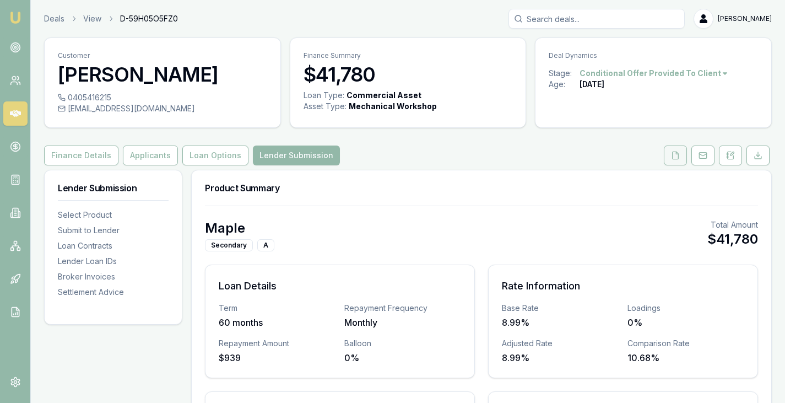
click at [681, 160] on button at bounding box center [675, 156] width 23 height 20
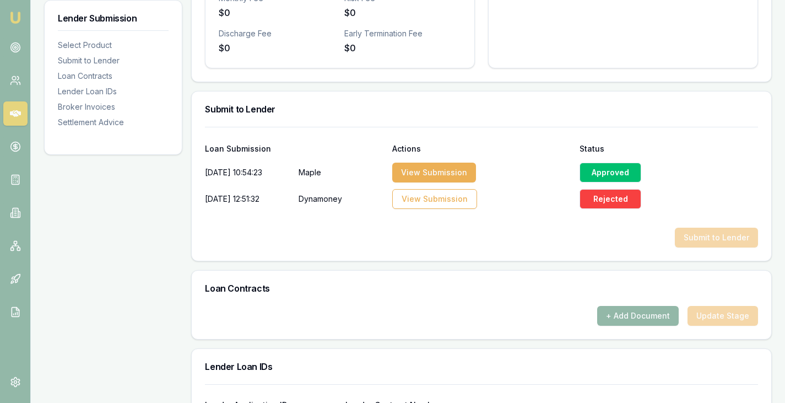
scroll to position [466, 0]
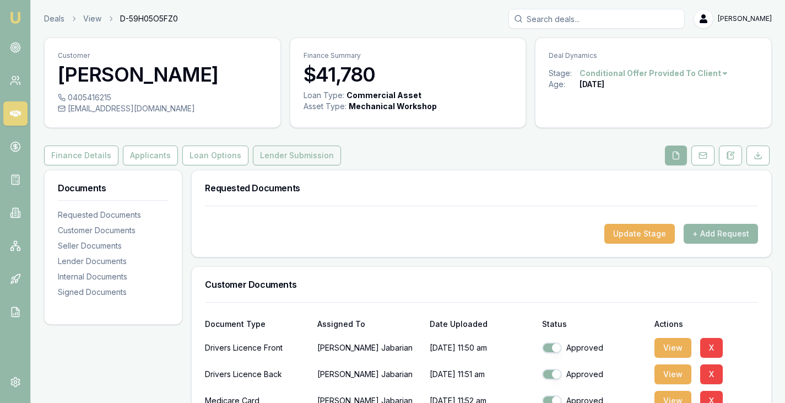
click at [291, 147] on button "Lender Submission" at bounding box center [297, 156] width 88 height 20
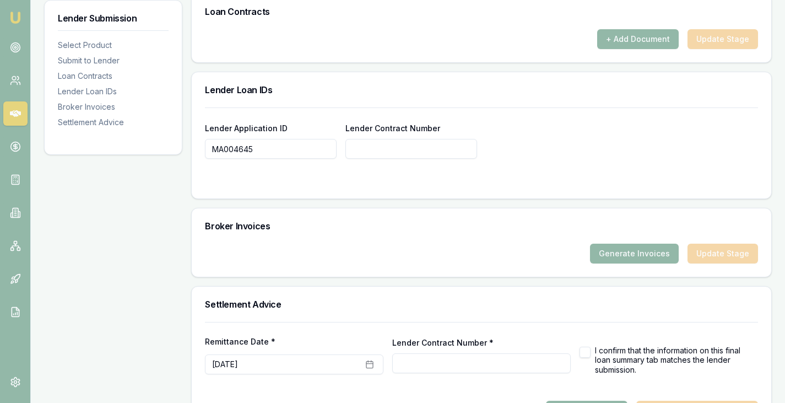
scroll to position [744, 0]
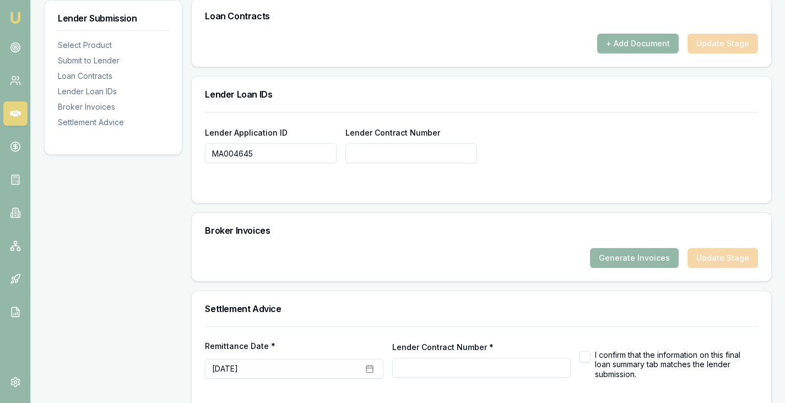
click at [602, 247] on div "Broker Invoices" at bounding box center [482, 230] width 580 height 35
click at [629, 256] on button "Generate Invoices" at bounding box center [634, 258] width 89 height 20
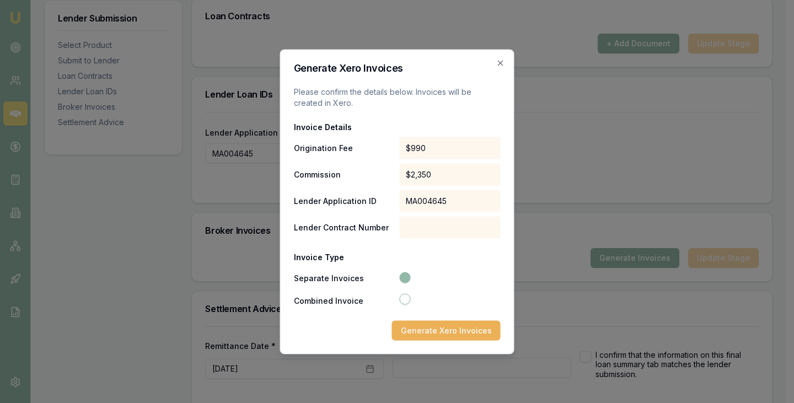
click at [407, 305] on div at bounding box center [449, 300] width 104 height 14
click at [402, 292] on div "Separate Invoices Combined Invoice" at bounding box center [397, 289] width 207 height 36
click at [404, 297] on button "Combined Invoice" at bounding box center [404, 298] width 11 height 11
radio input "false"
radio input "true"
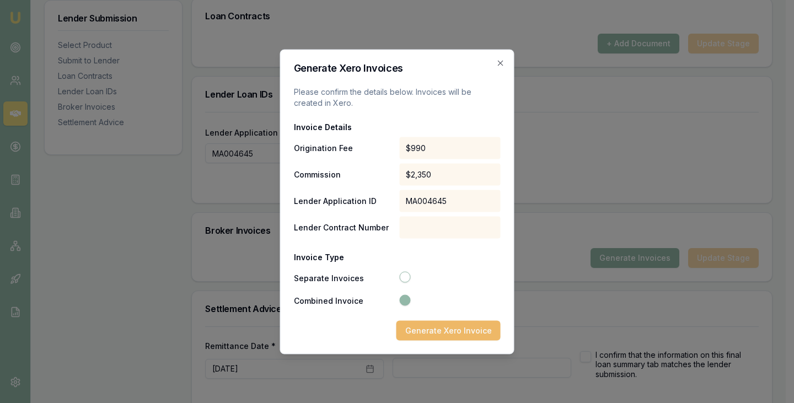
click at [453, 334] on button "Generate Xero Invoice" at bounding box center [448, 330] width 104 height 20
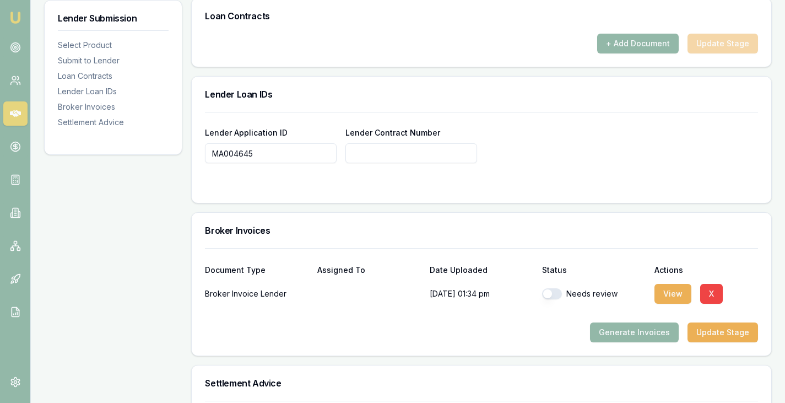
scroll to position [744, 0]
click at [480, 94] on h3 "Lender Loan IDs" at bounding box center [481, 94] width 553 height 9
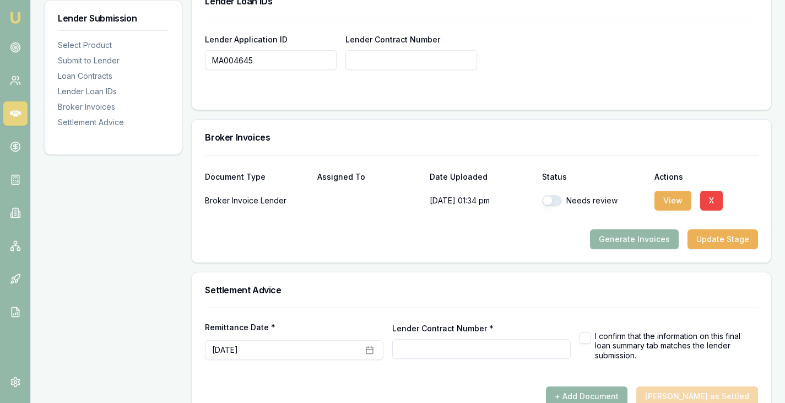
scroll to position [838, 0]
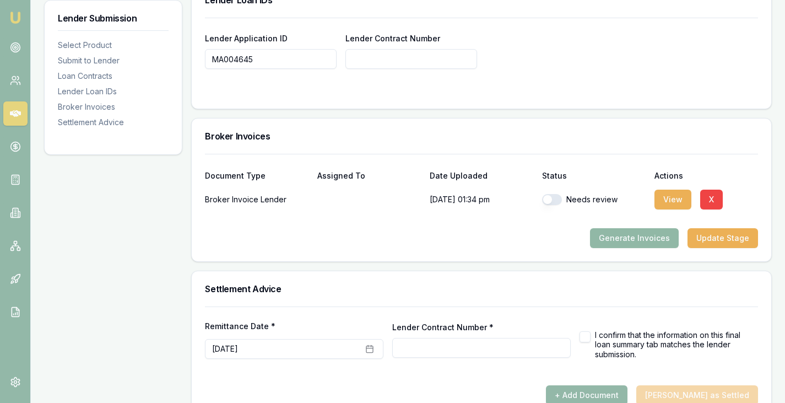
click at [639, 240] on button "Generate Invoices" at bounding box center [634, 238] width 89 height 20
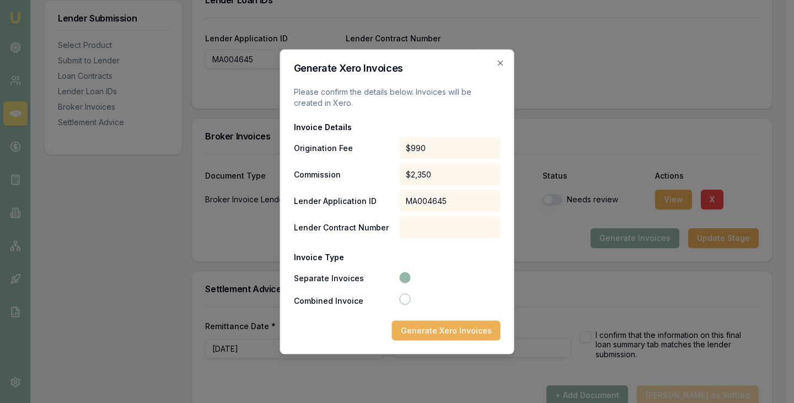
click at [406, 271] on div at bounding box center [449, 277] width 104 height 13
click at [444, 330] on button "Generate Xero Invoices" at bounding box center [446, 330] width 109 height 20
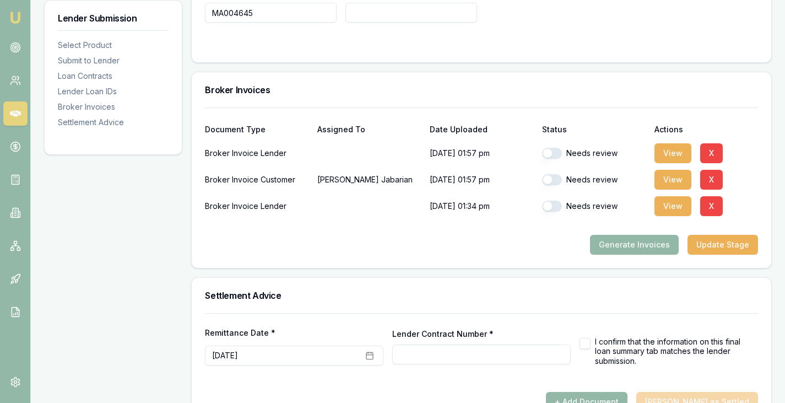
scroll to position [887, 0]
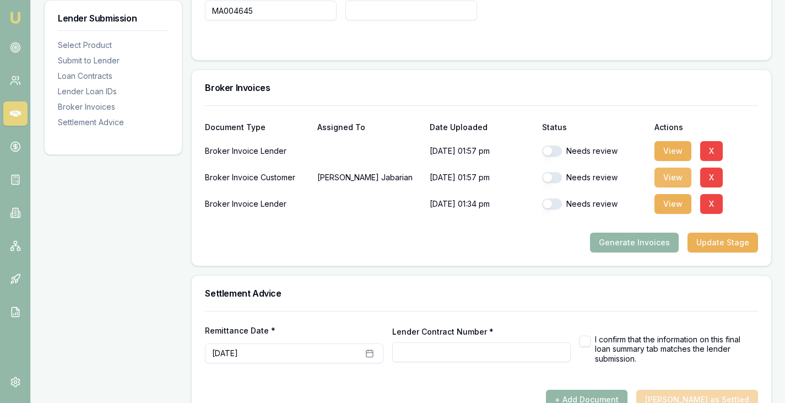
click at [672, 179] on button "View" at bounding box center [673, 178] width 37 height 20
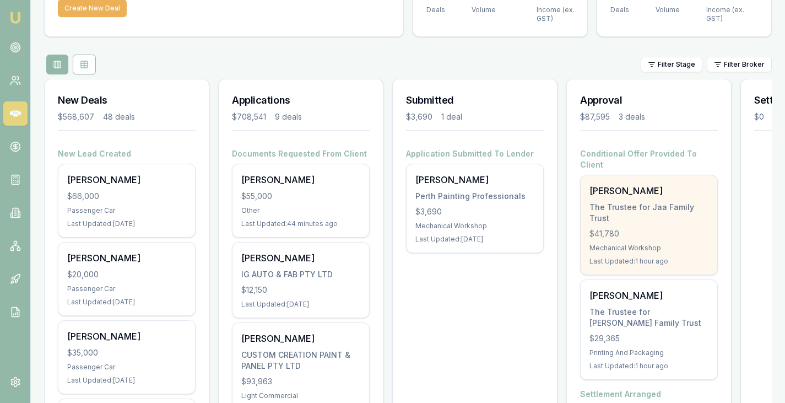
click at [610, 202] on div "The Trustee for Jaa Family Trust" at bounding box center [649, 213] width 119 height 22
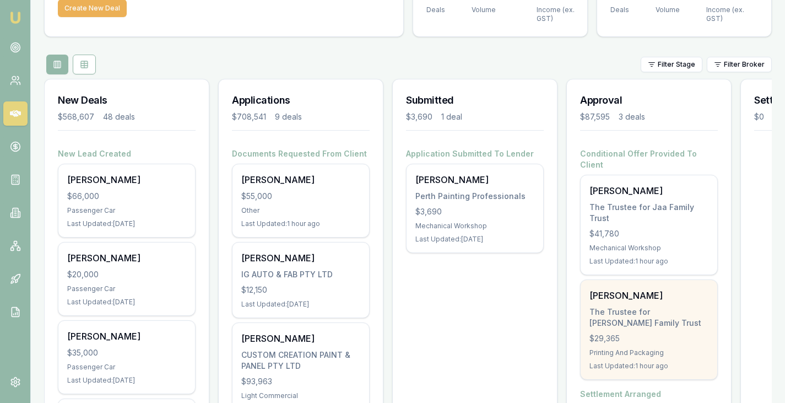
click at [626, 292] on div "[PERSON_NAME] The Trustee for [PERSON_NAME] Family Trust $29,365 Printing And P…" at bounding box center [649, 329] width 137 height 99
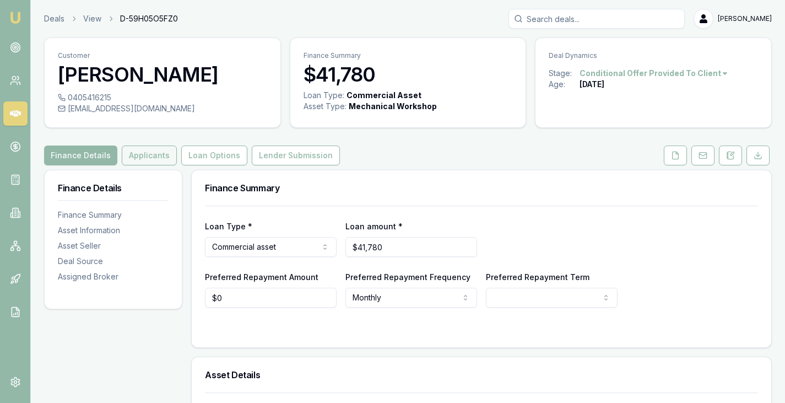
click at [149, 159] on button "Applicants" at bounding box center [149, 156] width 55 height 20
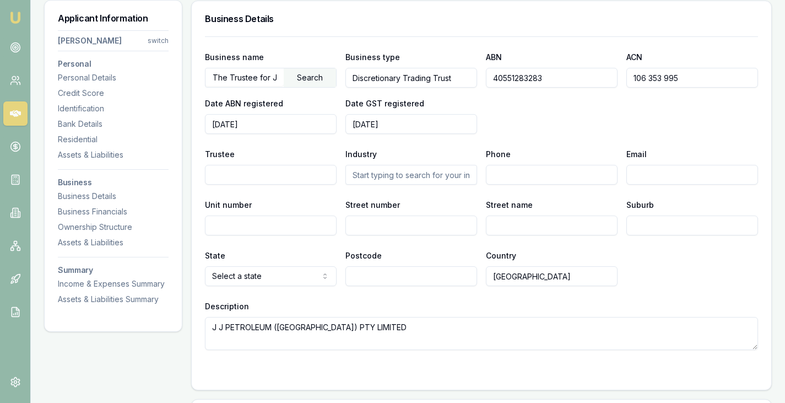
scroll to position [1511, 0]
click at [439, 335] on textarea "J J PETROLEUM (LIVERPOOL) PTY LIMITED" at bounding box center [481, 332] width 553 height 33
paste textarea "64 Orange Grove Rd, Liverpool NSW 2170"
drag, startPoint x: 225, startPoint y: 339, endPoint x: 277, endPoint y: 338, distance: 51.3
click at [277, 338] on textarea "J J PETROLEUM (LIVERPOOL) PTY LIMITED 64 Orange Grove Rd, Liverpool NSW 2170" at bounding box center [481, 332] width 553 height 33
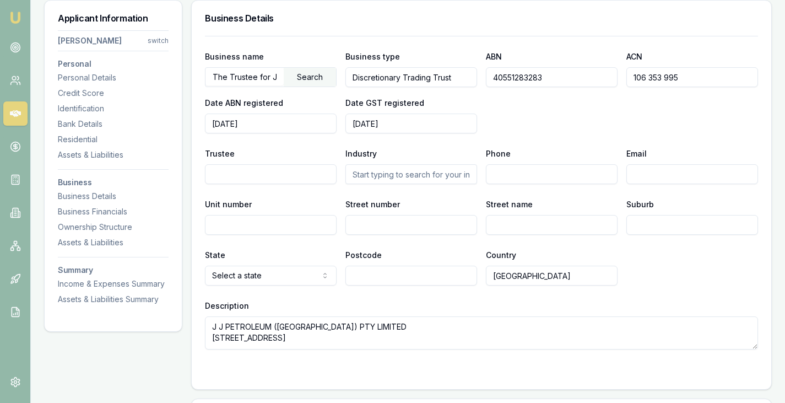
type textarea "J J PETROLEUM (LIVERPOOL) PTY LIMITED 64 Orange Grove Rd, Liverpool NSW 2170"
click at [401, 225] on input "Street number" at bounding box center [412, 225] width 132 height 20
type input "64"
paste input "Orange Grove"
click at [574, 227] on input "Orange Grove" at bounding box center [552, 225] width 132 height 20
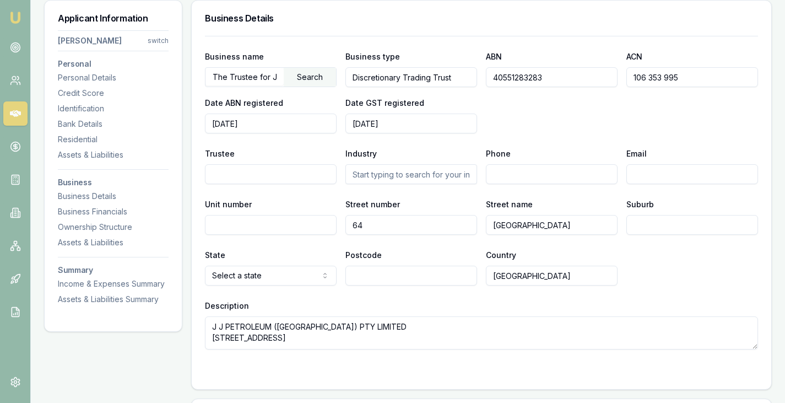
type input "Orange Grove Road"
type input "Liverpool"
type input "2170"
click at [664, 273] on div "State NSW NSW VIC QLD SA WA TAS NT ACT Postcode 2170 Country Australia" at bounding box center [481, 266] width 553 height 37
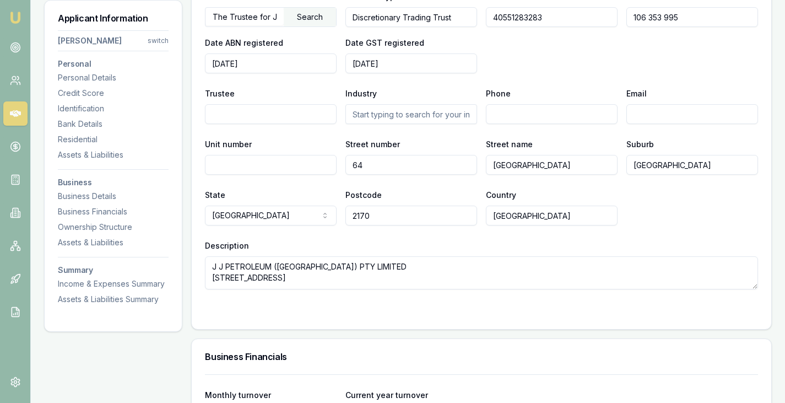
scroll to position [1572, 0]
drag, startPoint x: 212, startPoint y: 266, endPoint x: 383, endPoint y: 252, distance: 171.4
click at [383, 252] on div "Description J J PETROLEUM (LIVERPOOL) PTY LIMITED 64 Orange Grove Rd, Liverpool…" at bounding box center [481, 263] width 553 height 51
click at [267, 112] on input "Trustee" at bounding box center [271, 114] width 132 height 20
paste input "J J PETROLEUM (LIVERPOOL) PTY LIMITED"
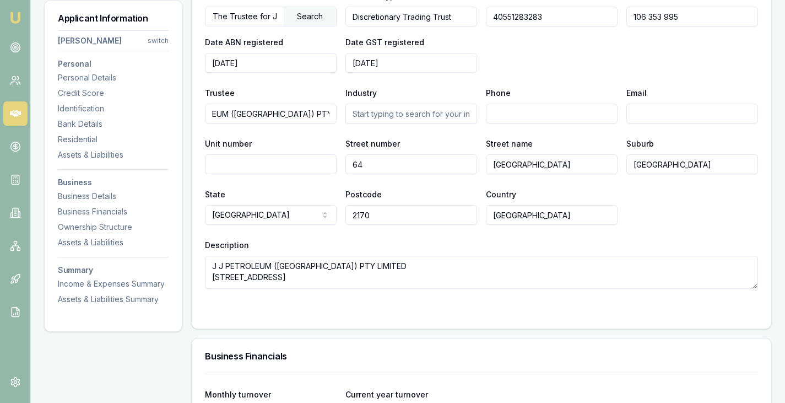
scroll to position [0, 0]
drag, startPoint x: 317, startPoint y: 110, endPoint x: 159, endPoint y: 98, distance: 158.1
type input "J J PETROLEUM (LIVERPOOL) PTY LIMITED"
click at [615, 63] on div "Business name The Trustee for Jaa Family Trust Search Business type Discretiona…" at bounding box center [481, 31] width 553 height 84
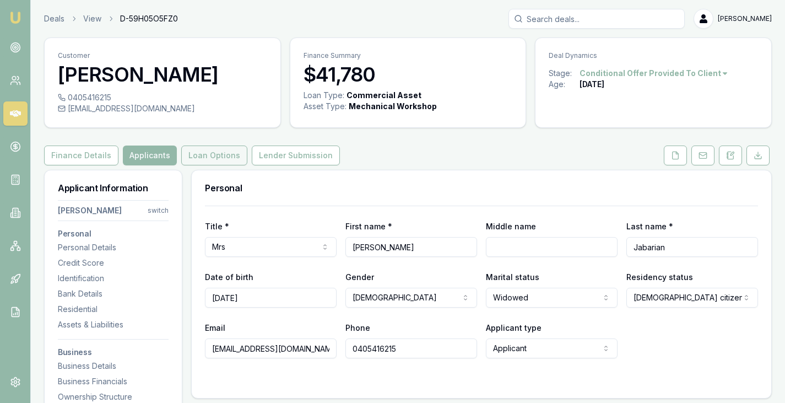
click at [181, 155] on button "Loan Options" at bounding box center [214, 156] width 66 height 20
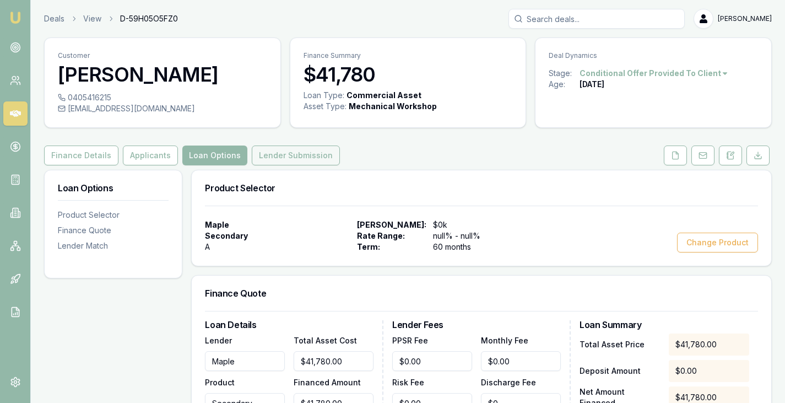
click at [289, 153] on button "Lender Submission" at bounding box center [296, 156] width 88 height 20
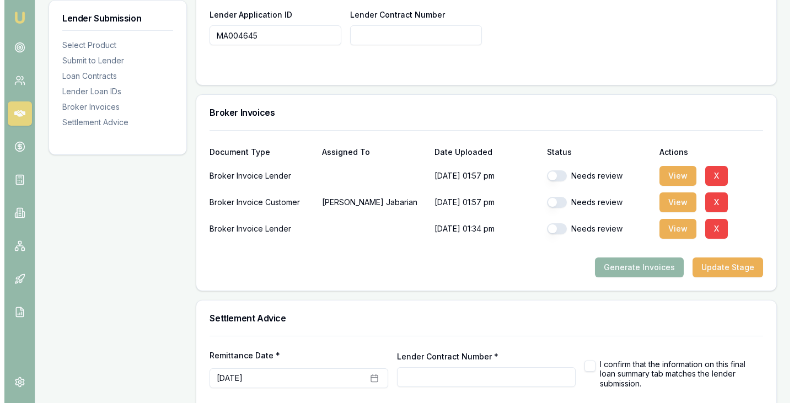
scroll to position [916, 0]
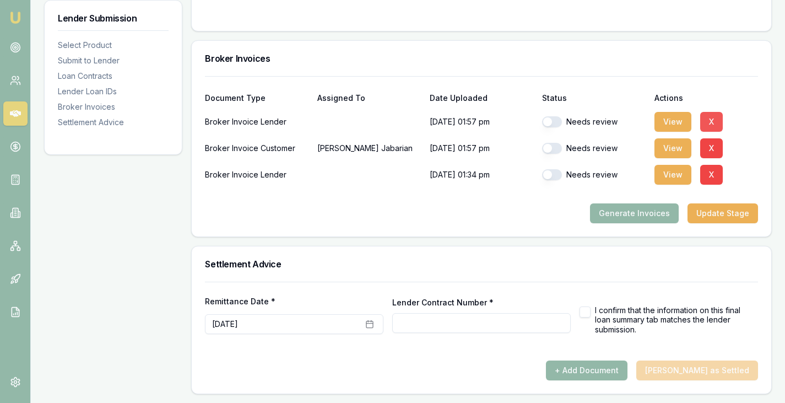
click at [708, 119] on button "X" at bounding box center [712, 122] width 23 height 20
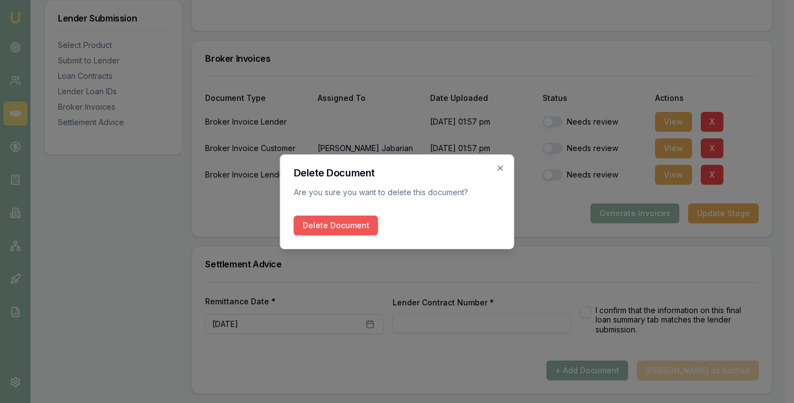
click at [337, 227] on button "Delete Document" at bounding box center [336, 226] width 84 height 20
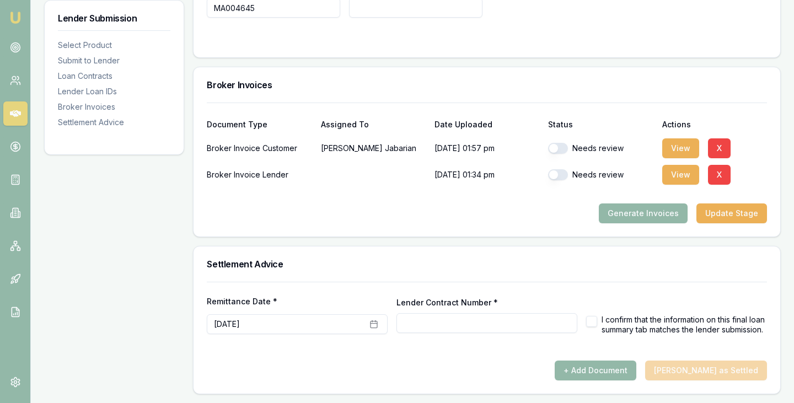
scroll to position [890, 0]
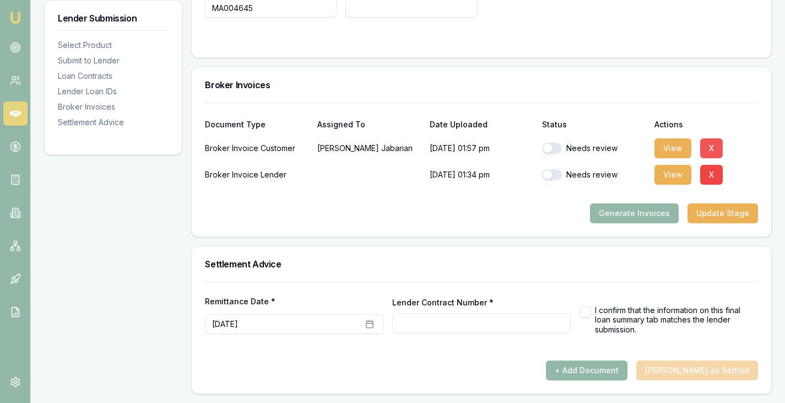
click at [711, 142] on button "X" at bounding box center [712, 148] width 23 height 20
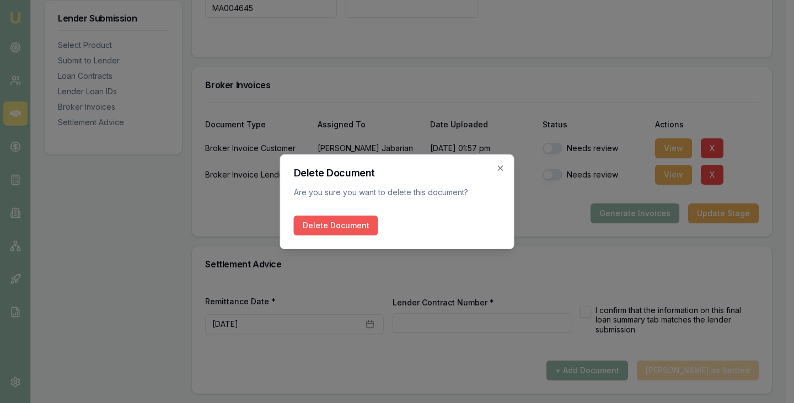
click at [328, 222] on button "Delete Document" at bounding box center [336, 226] width 84 height 20
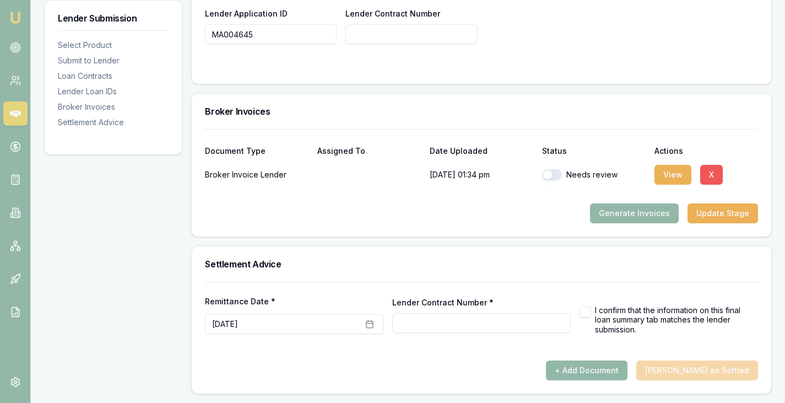
click at [713, 174] on button "X" at bounding box center [712, 175] width 23 height 20
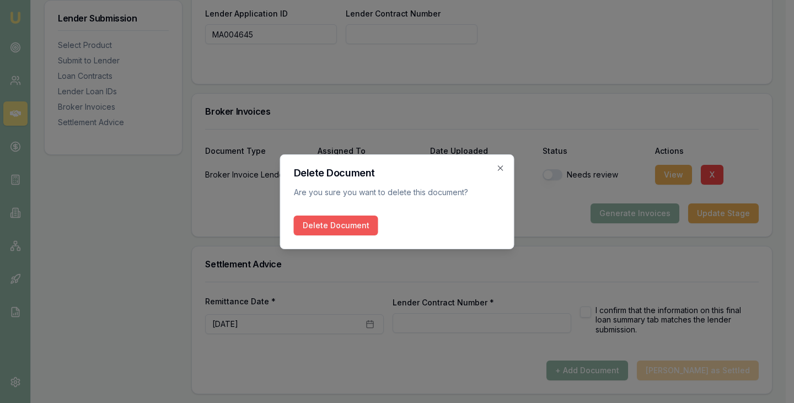
click at [358, 231] on button "Delete Document" at bounding box center [336, 226] width 84 height 20
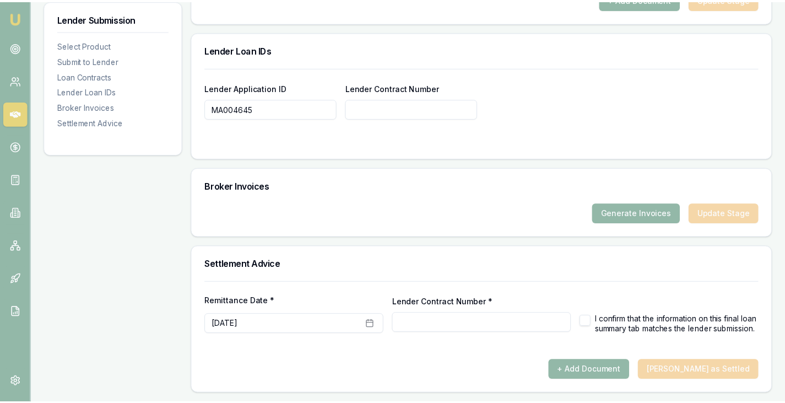
scroll to position [789, 0]
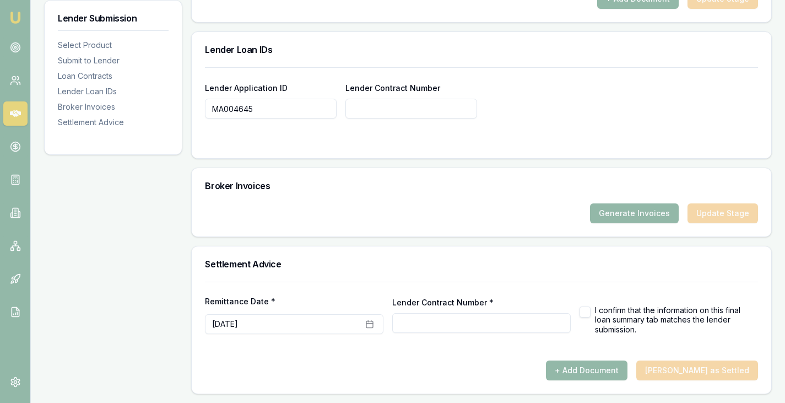
click at [556, 214] on div "Generate Invoices Update Stage" at bounding box center [481, 213] width 553 height 20
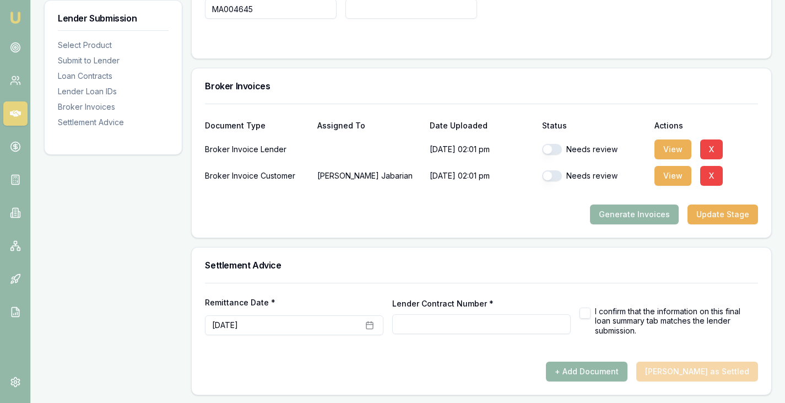
scroll to position [890, 0]
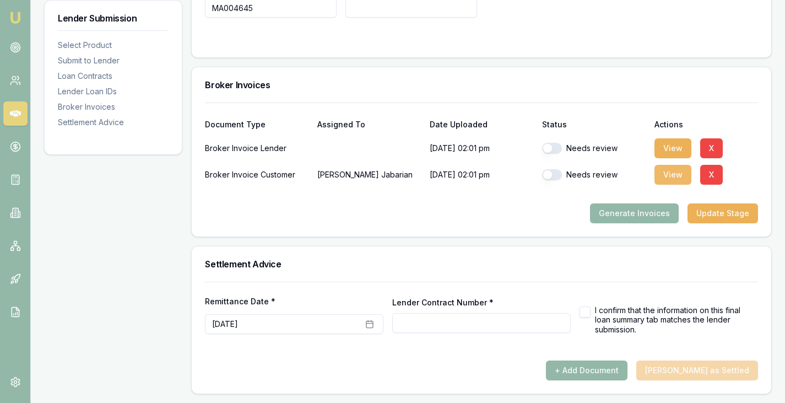
click at [674, 176] on button "View" at bounding box center [673, 175] width 37 height 20
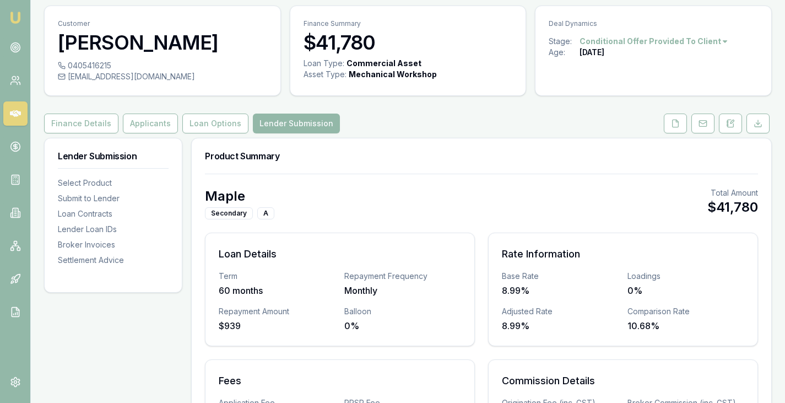
scroll to position [0, 0]
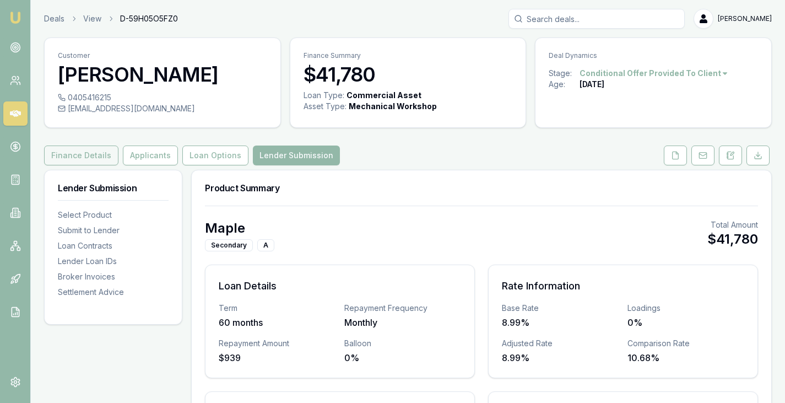
click at [99, 158] on button "Finance Details" at bounding box center [81, 156] width 74 height 20
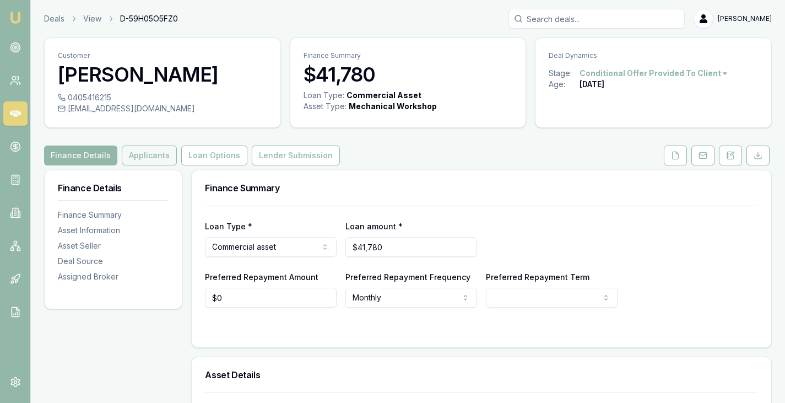
click at [133, 160] on button "Applicants" at bounding box center [149, 156] width 55 height 20
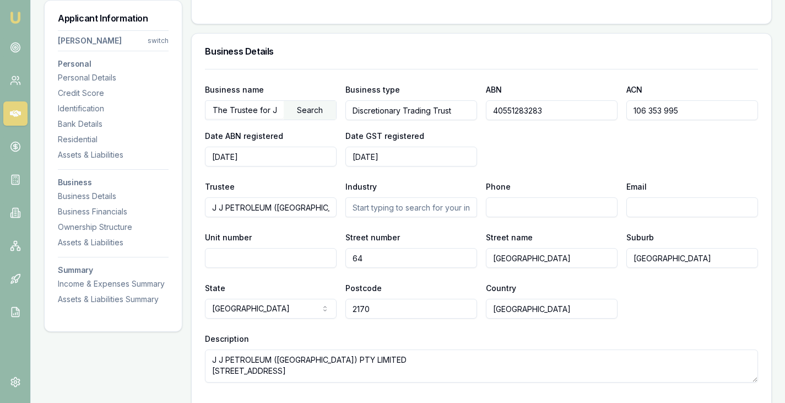
scroll to position [1479, 0]
drag, startPoint x: 330, startPoint y: 89, endPoint x: 305, endPoint y: 81, distance: 26.0
click at [305, 81] on div "Business name The Trustee for Jaa Family Trust Search Business type Discretiona…" at bounding box center [481, 225] width 553 height 314
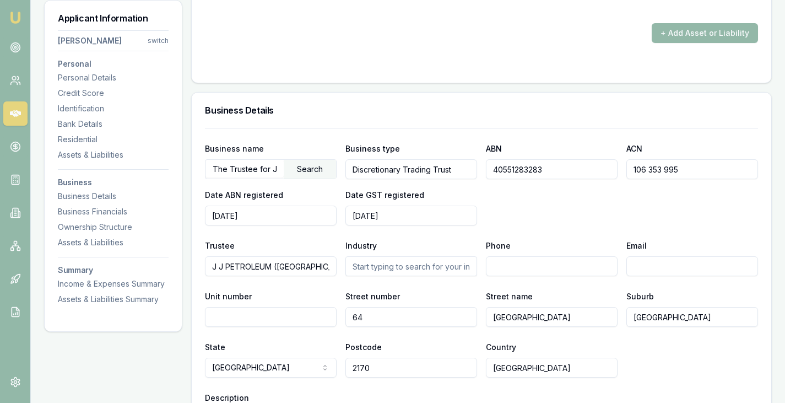
scroll to position [1419, 0]
click at [305, 81] on div "+ Add Asset or Liability" at bounding box center [482, 31] width 580 height 104
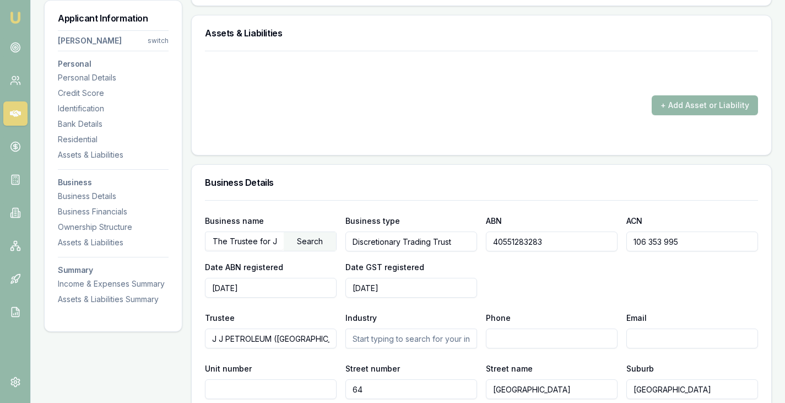
scroll to position [1344, 0]
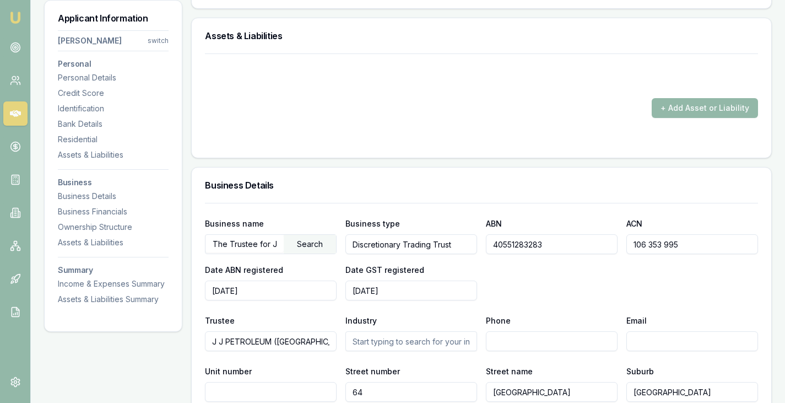
drag, startPoint x: 557, startPoint y: 246, endPoint x: 482, endPoint y: 262, distance: 77.2
click at [482, 262] on div "Business name The Trustee for Jaa Family Trust Search Business type Discretiona…" at bounding box center [481, 259] width 553 height 84
click at [430, 185] on h3 "Business Details" at bounding box center [481, 185] width 553 height 9
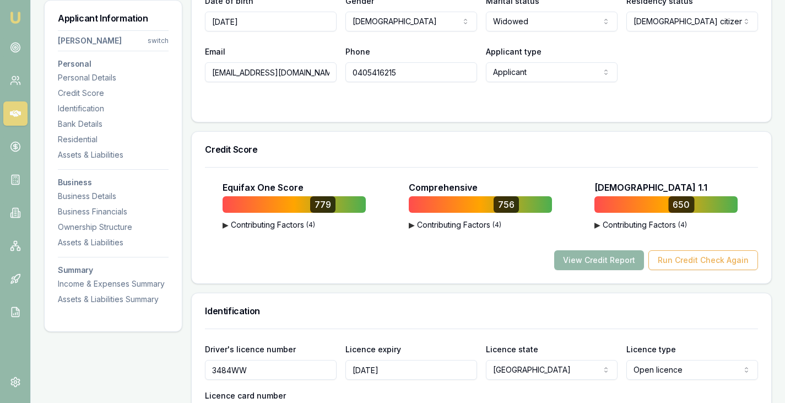
scroll to position [0, 0]
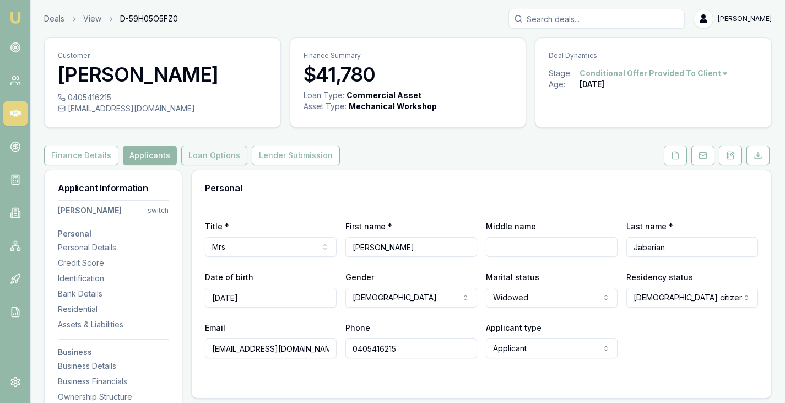
click at [195, 154] on button "Loan Options" at bounding box center [214, 156] width 66 height 20
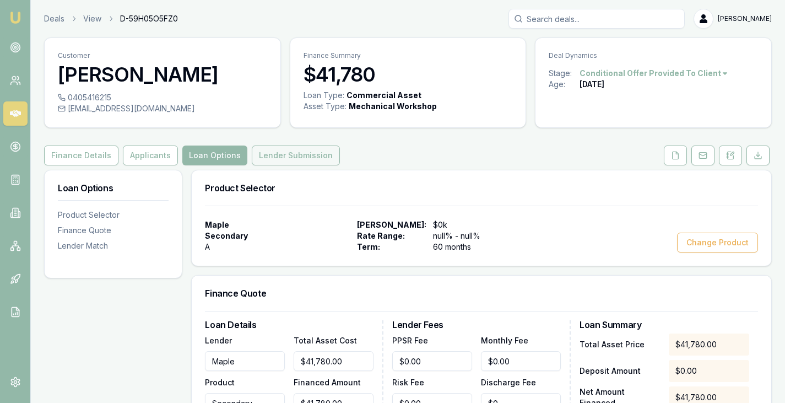
click at [282, 150] on button "Lender Submission" at bounding box center [296, 156] width 88 height 20
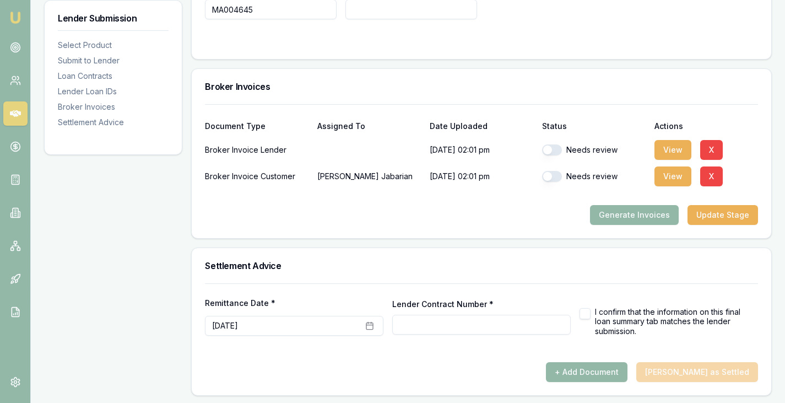
scroll to position [890, 0]
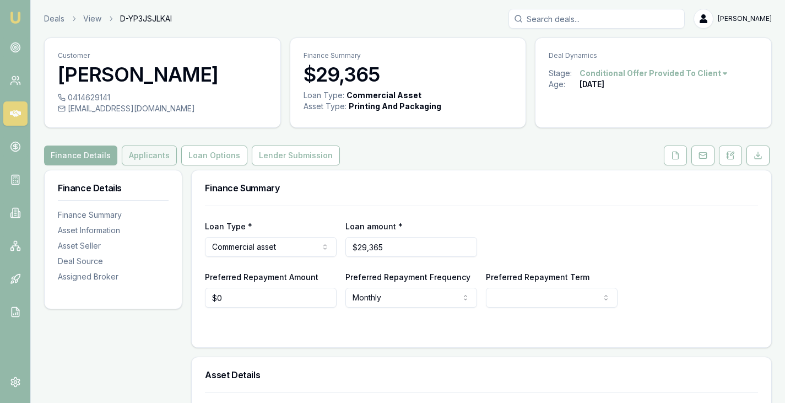
click at [133, 150] on button "Applicants" at bounding box center [149, 156] width 55 height 20
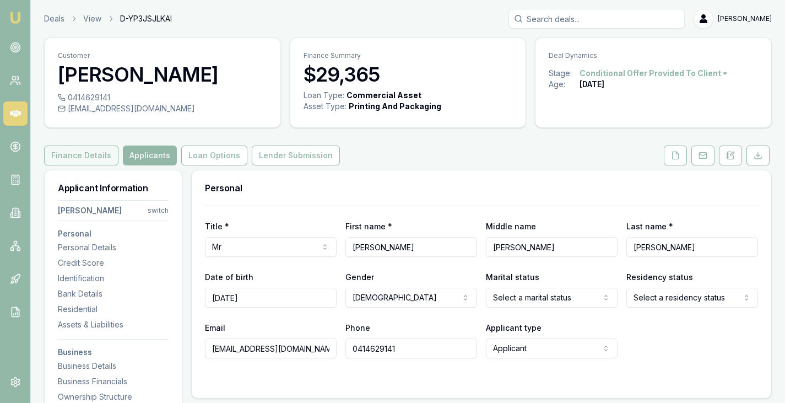
click at [78, 150] on button "Finance Details" at bounding box center [81, 156] width 74 height 20
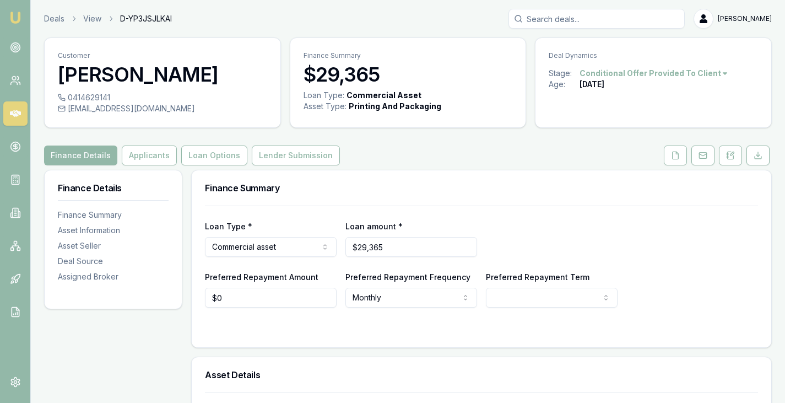
click at [258, 41] on div "Customer [PERSON_NAME]" at bounding box center [163, 65] width 236 height 54
click at [115, 149] on link "Finance Details" at bounding box center [82, 156] width 76 height 20
click at [146, 157] on button "Applicants" at bounding box center [149, 156] width 55 height 20
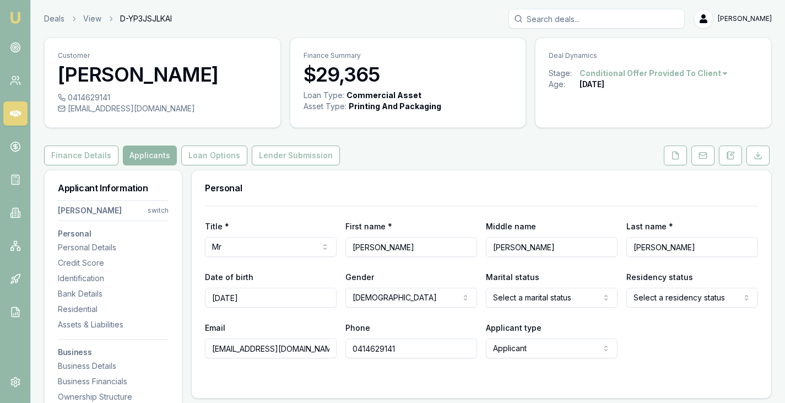
click at [447, 175] on div "Personal" at bounding box center [482, 187] width 580 height 35
click at [447, 155] on div "Finance Details Applicants Loan Options Lender Submission" at bounding box center [408, 156] width 728 height 20
drag, startPoint x: 447, startPoint y: 155, endPoint x: 454, endPoint y: 144, distance: 12.4
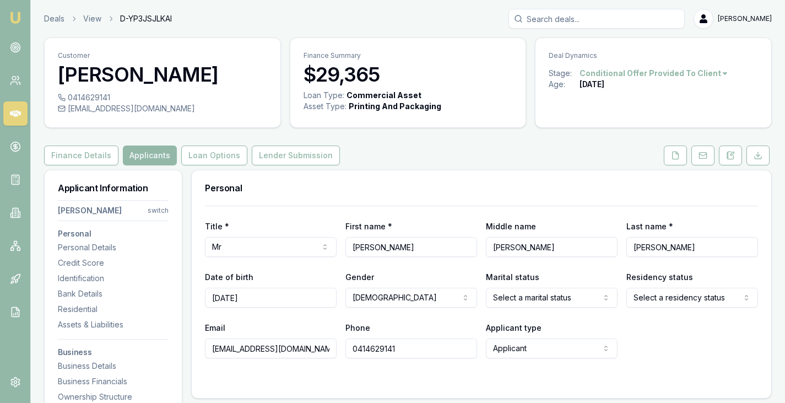
click at [271, 157] on button "Lender Submission" at bounding box center [296, 156] width 88 height 20
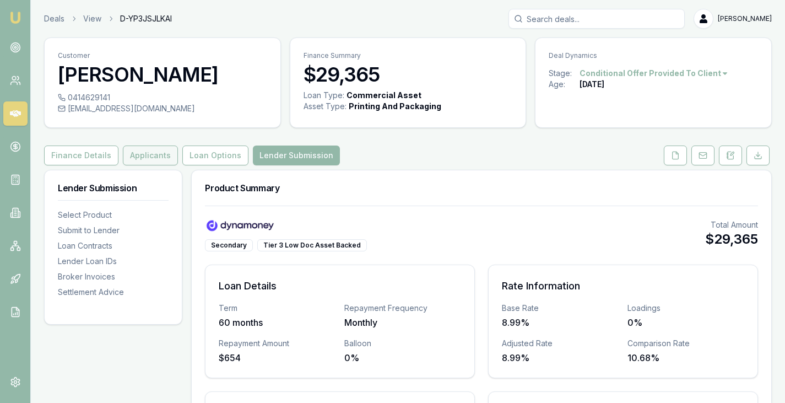
click at [159, 159] on button "Applicants" at bounding box center [150, 156] width 55 height 20
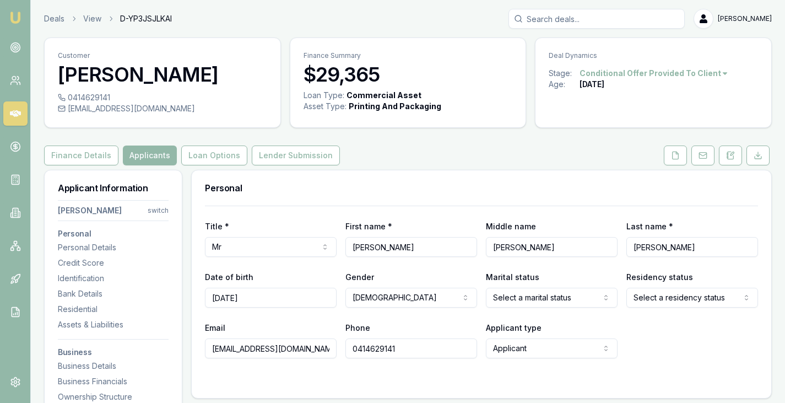
click at [158, 209] on html "Emu Broker Deals View D-YP3JSJLKAI Brad Hearns Toggle Menu Customer Rohan Thoma…" at bounding box center [392, 201] width 785 height 403
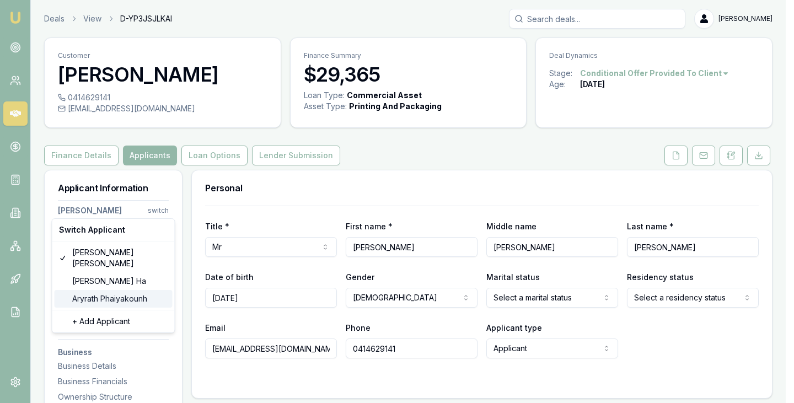
click at [87, 292] on div "Aryrath Phaiyakounh" at bounding box center [114, 299] width 118 height 18
select select
type input "Aryrath"
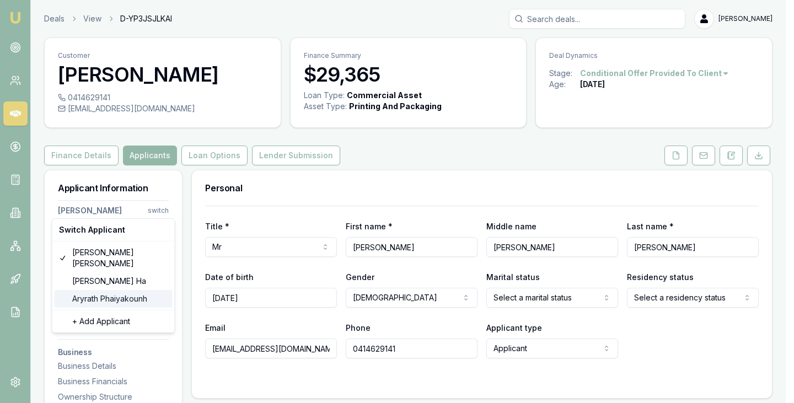
type input "Phaiyakounh"
type input "aryrath@gmail.com"
type input "0431388631"
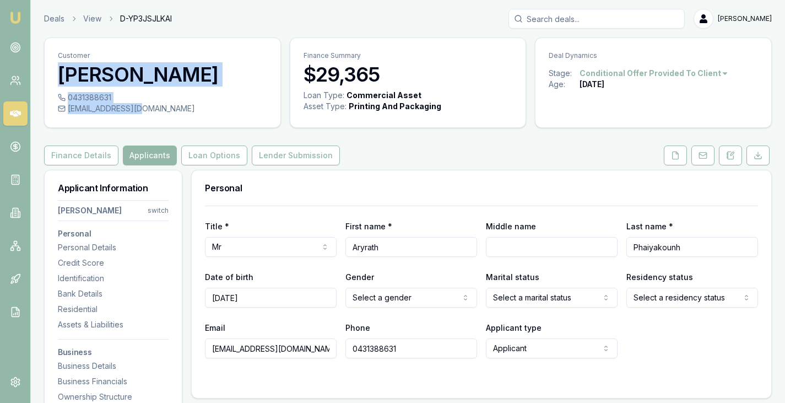
drag, startPoint x: 61, startPoint y: 72, endPoint x: 152, endPoint y: 115, distance: 100.8
click at [152, 115] on div "Customer Aryrath Phaiyakounh 0431388631 aryrath@gmail.com" at bounding box center [162, 82] width 237 height 90
copy div "Aryrath Phaiyakounh 0431388631 aryrath@gmail.com"
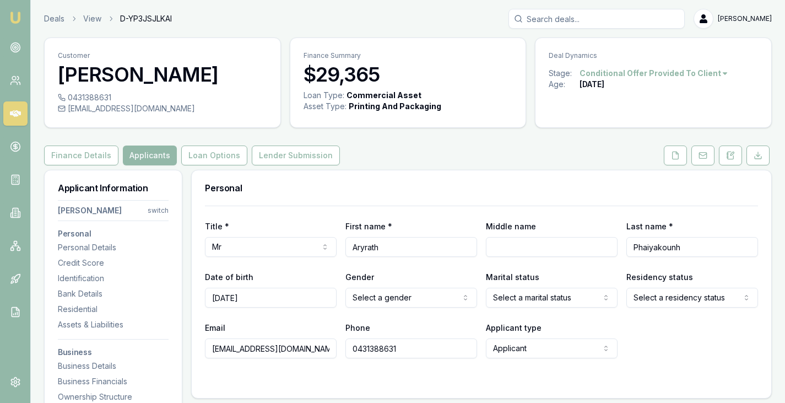
click at [465, 157] on div "Finance Details Applicants Loan Options Lender Submission" at bounding box center [408, 156] width 728 height 20
click at [21, 71] on link at bounding box center [15, 80] width 24 height 24
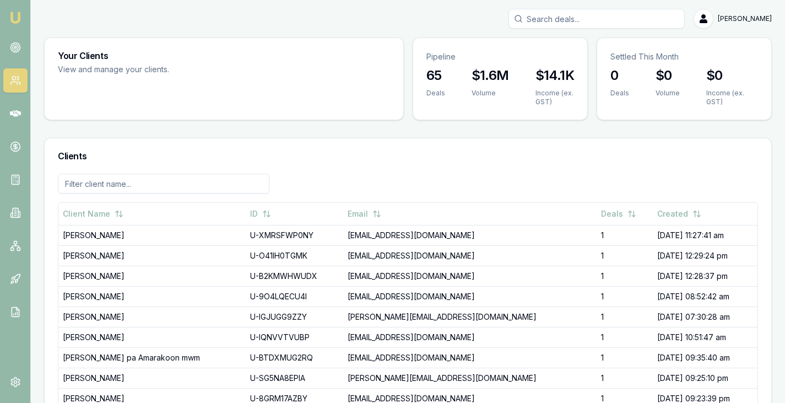
click at [313, 152] on h3 "Clients" at bounding box center [408, 156] width 701 height 9
click at [13, 45] on circle at bounding box center [16, 48] width 6 height 6
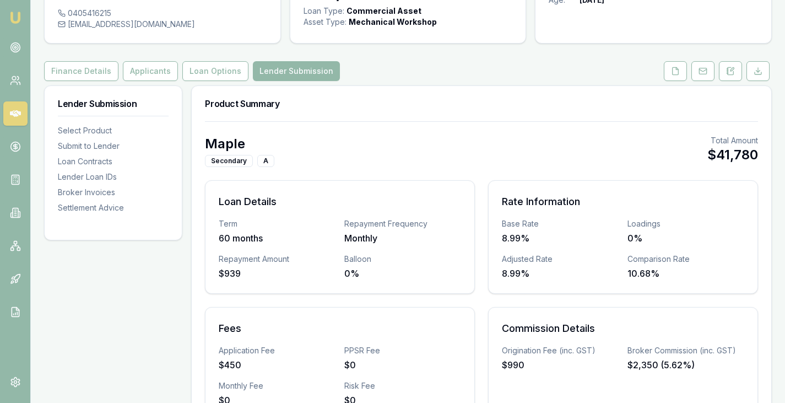
scroll to position [50, 0]
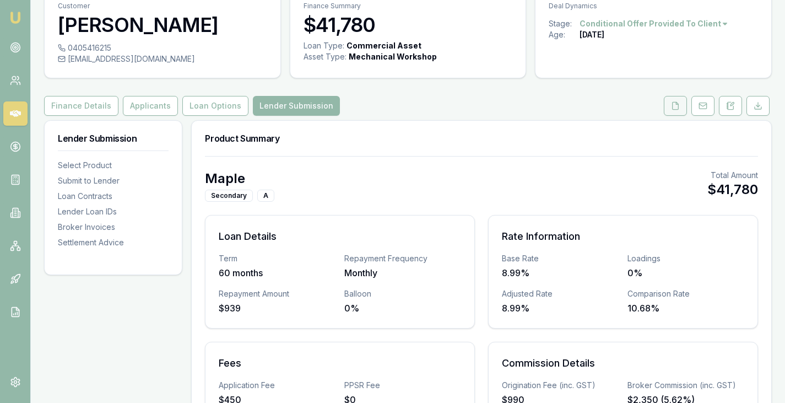
click at [678, 105] on icon at bounding box center [675, 105] width 9 height 9
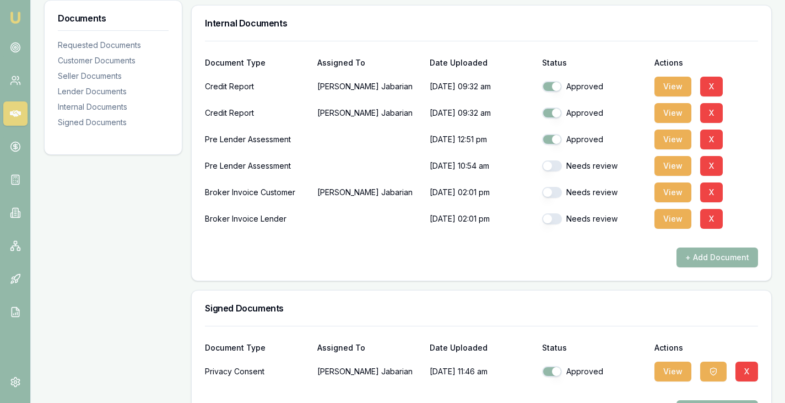
scroll to position [624, 0]
click at [669, 182] on button "View" at bounding box center [673, 192] width 37 height 20
click at [673, 217] on button "View" at bounding box center [673, 218] width 37 height 20
